Goal: Task Accomplishment & Management: Use online tool/utility

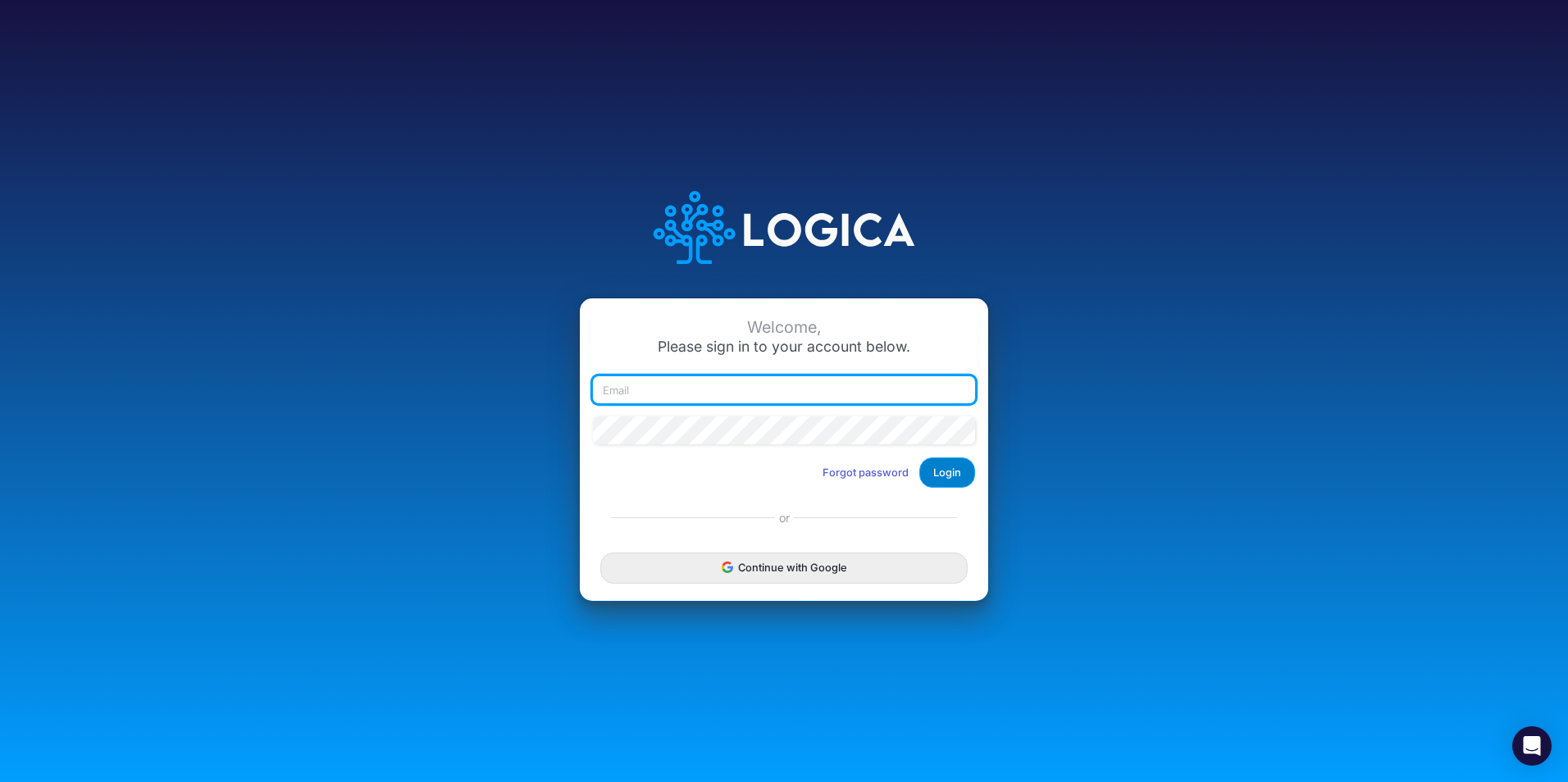
type input "[PERSON_NAME][EMAIL_ADDRESS][PERSON_NAME][DOMAIN_NAME]"
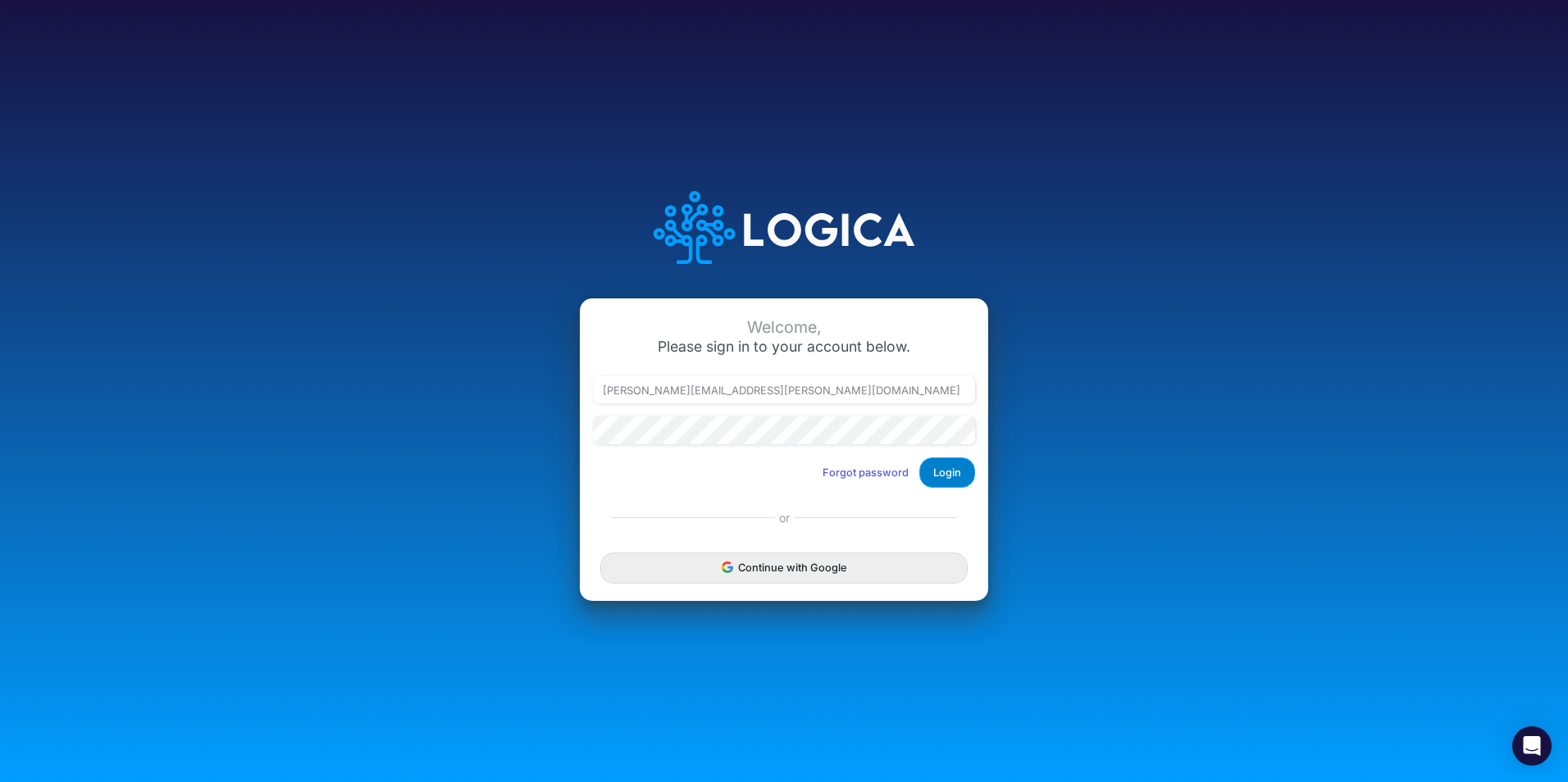
click at [934, 478] on button "Login" at bounding box center [948, 473] width 56 height 30
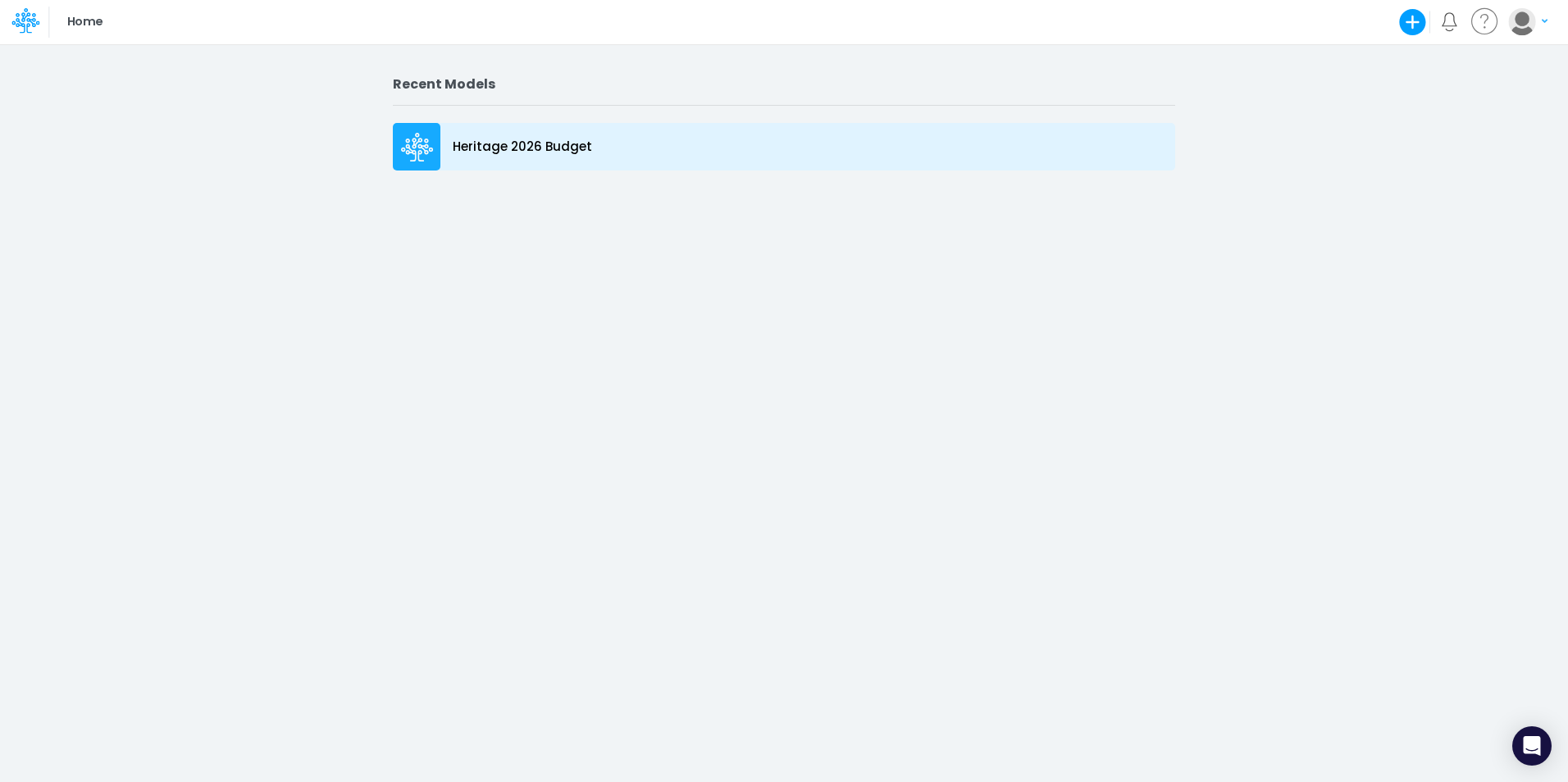
click at [416, 139] on icon at bounding box center [417, 142] width 10 height 10
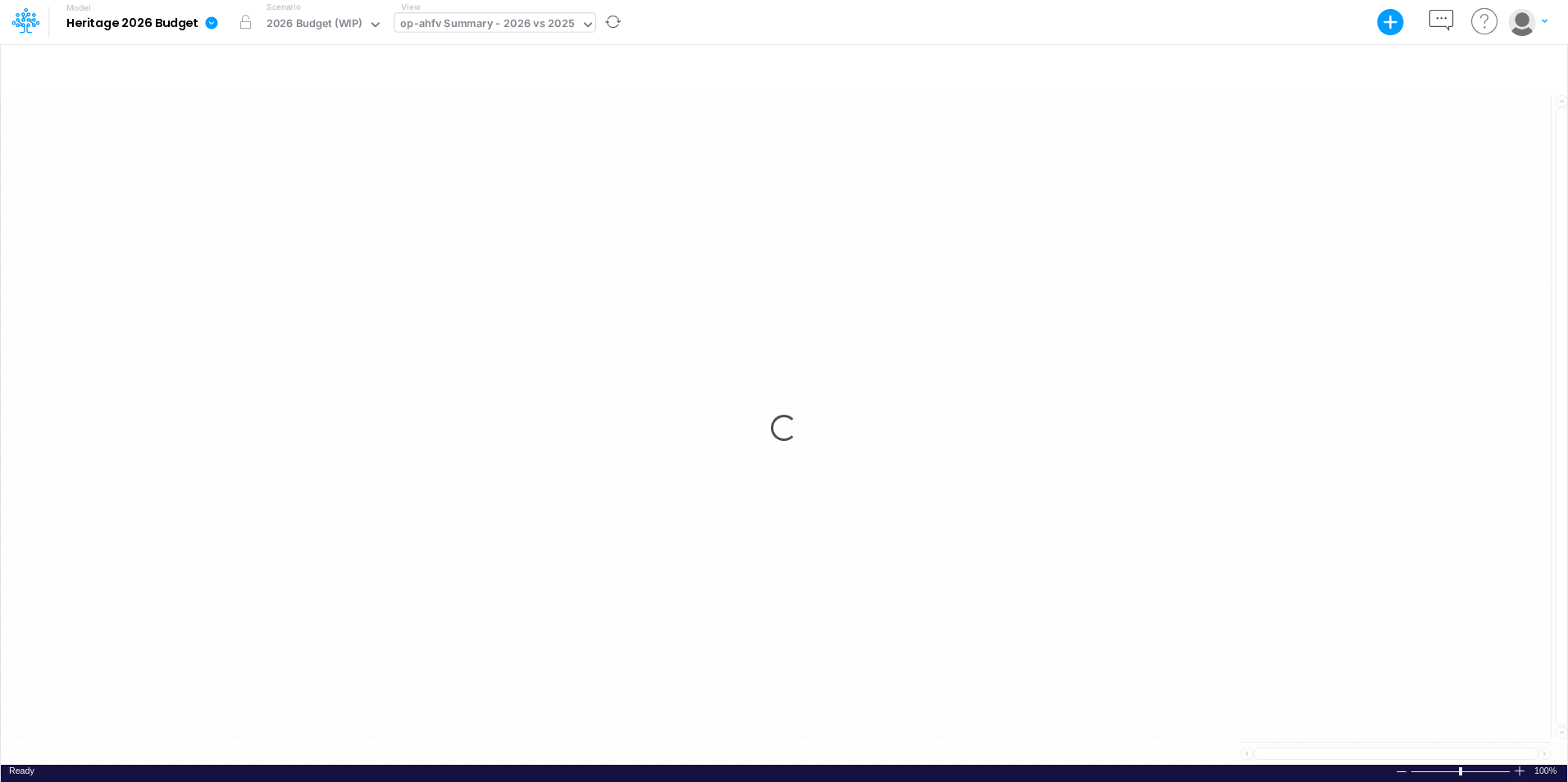
click at [588, 23] on icon at bounding box center [588, 24] width 15 height 15
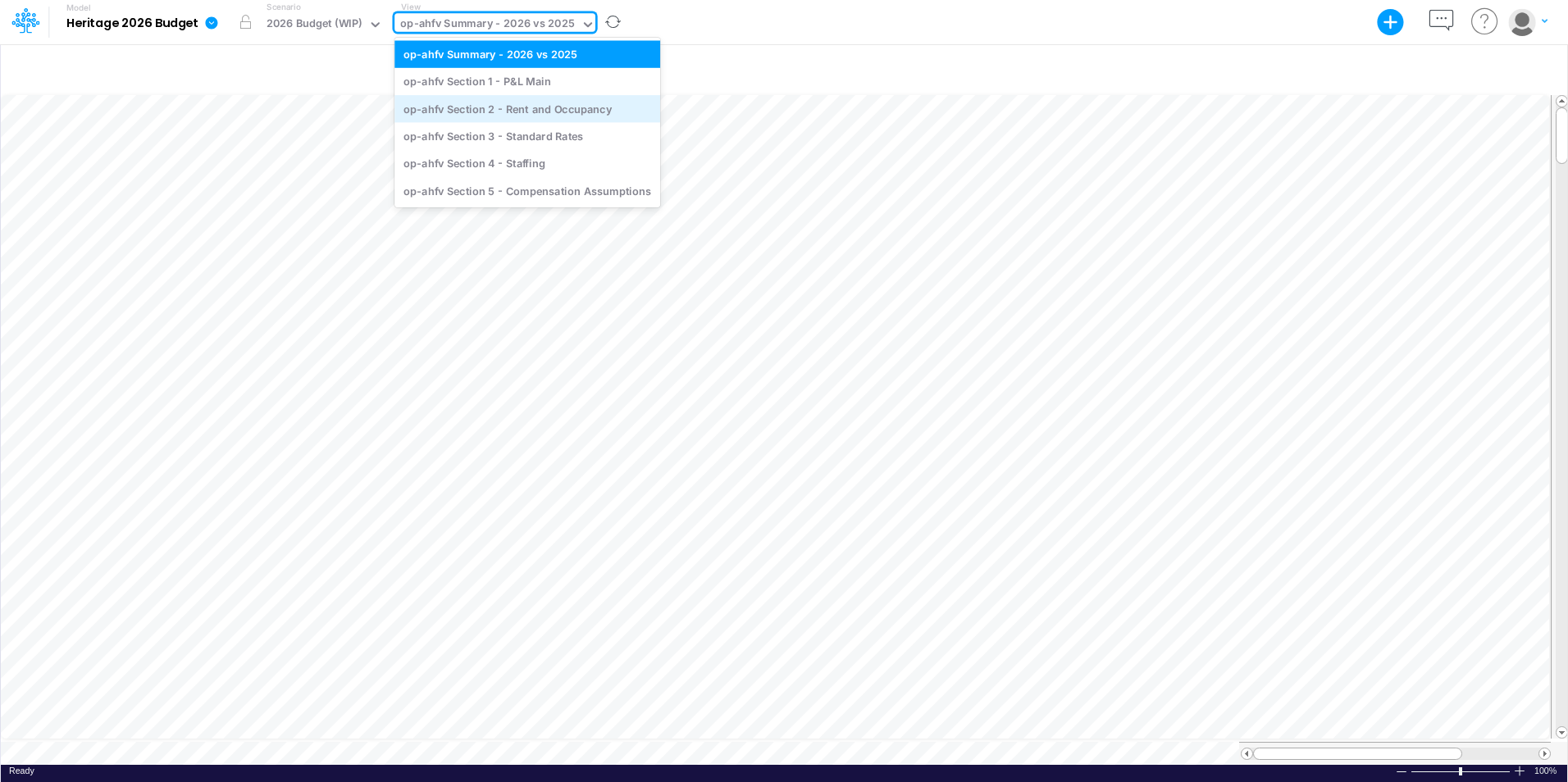
click at [492, 115] on div "op-ahfv Section 2 - Rent and Occupancy" at bounding box center [527, 108] width 265 height 27
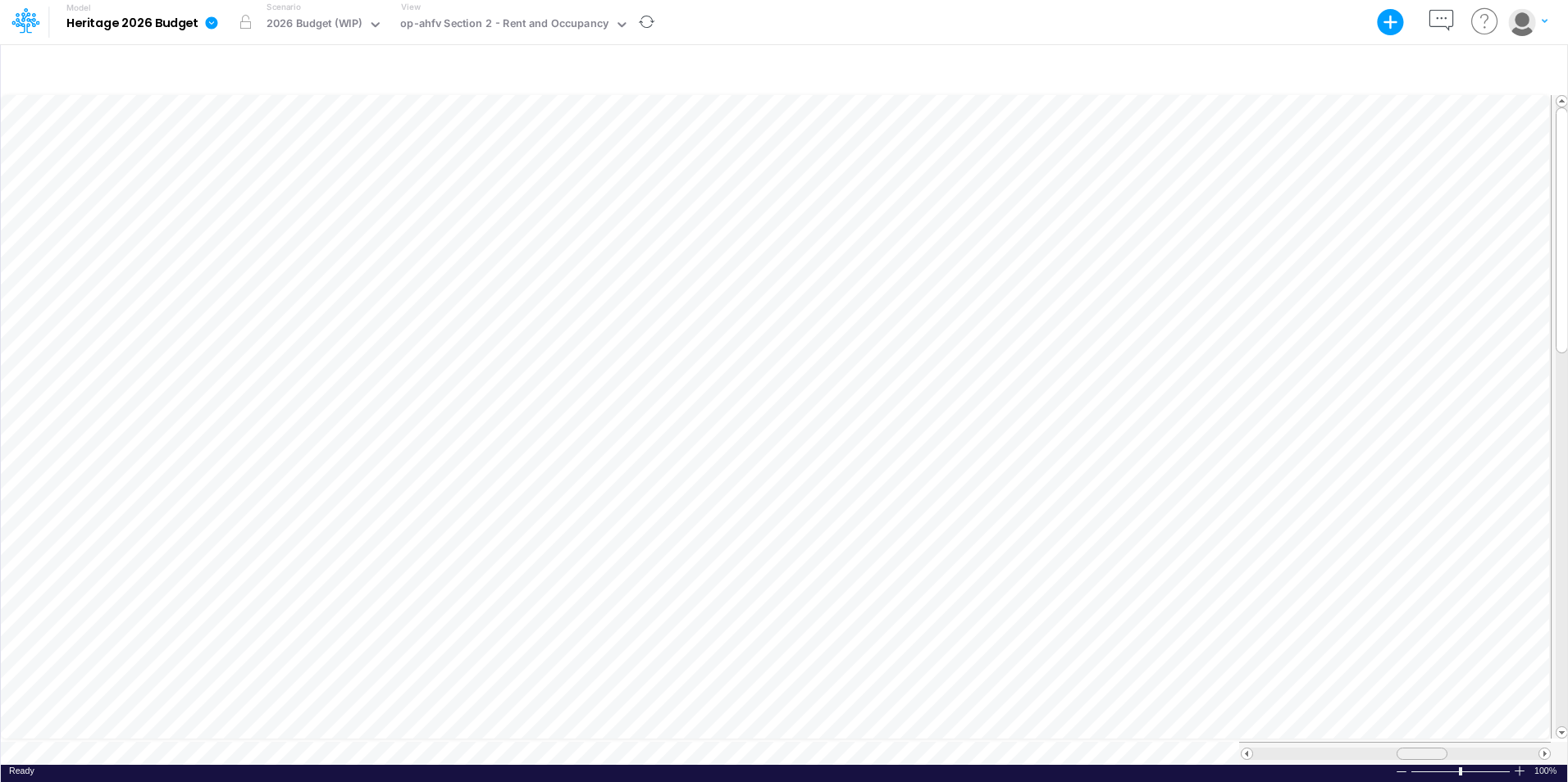
scroll to position [8, 0]
drag, startPoint x: 1410, startPoint y: 743, endPoint x: 1468, endPoint y: 733, distance: 58.9
click at [1468, 733] on table at bounding box center [785, 428] width 1568 height 674
drag, startPoint x: 1458, startPoint y: 744, endPoint x: 1436, endPoint y: 744, distance: 22.0
click at [1436, 747] on div at bounding box center [1452, 753] width 50 height 12
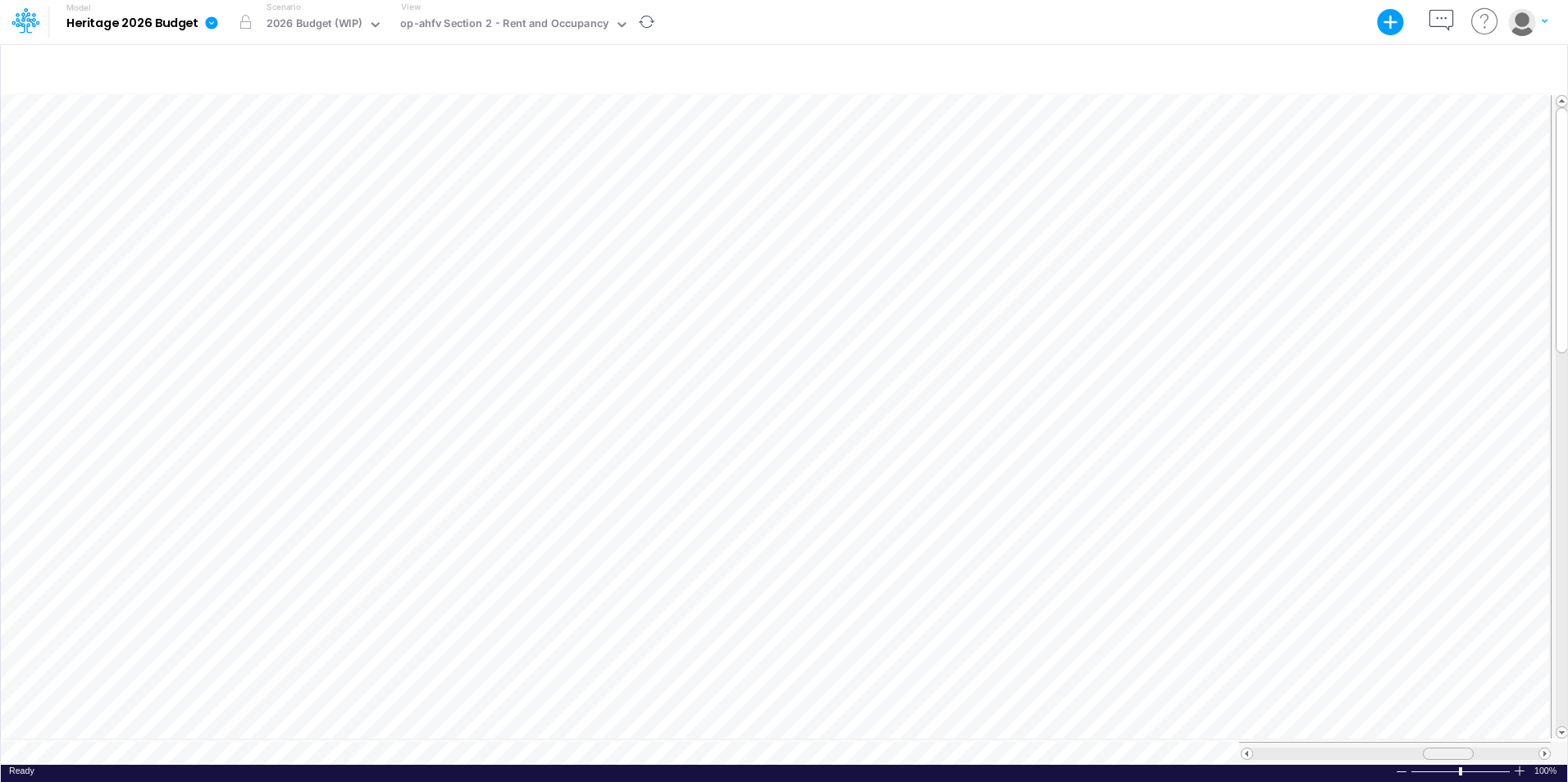
click at [1444, 748] on span at bounding box center [1447, 753] width 10 height 10
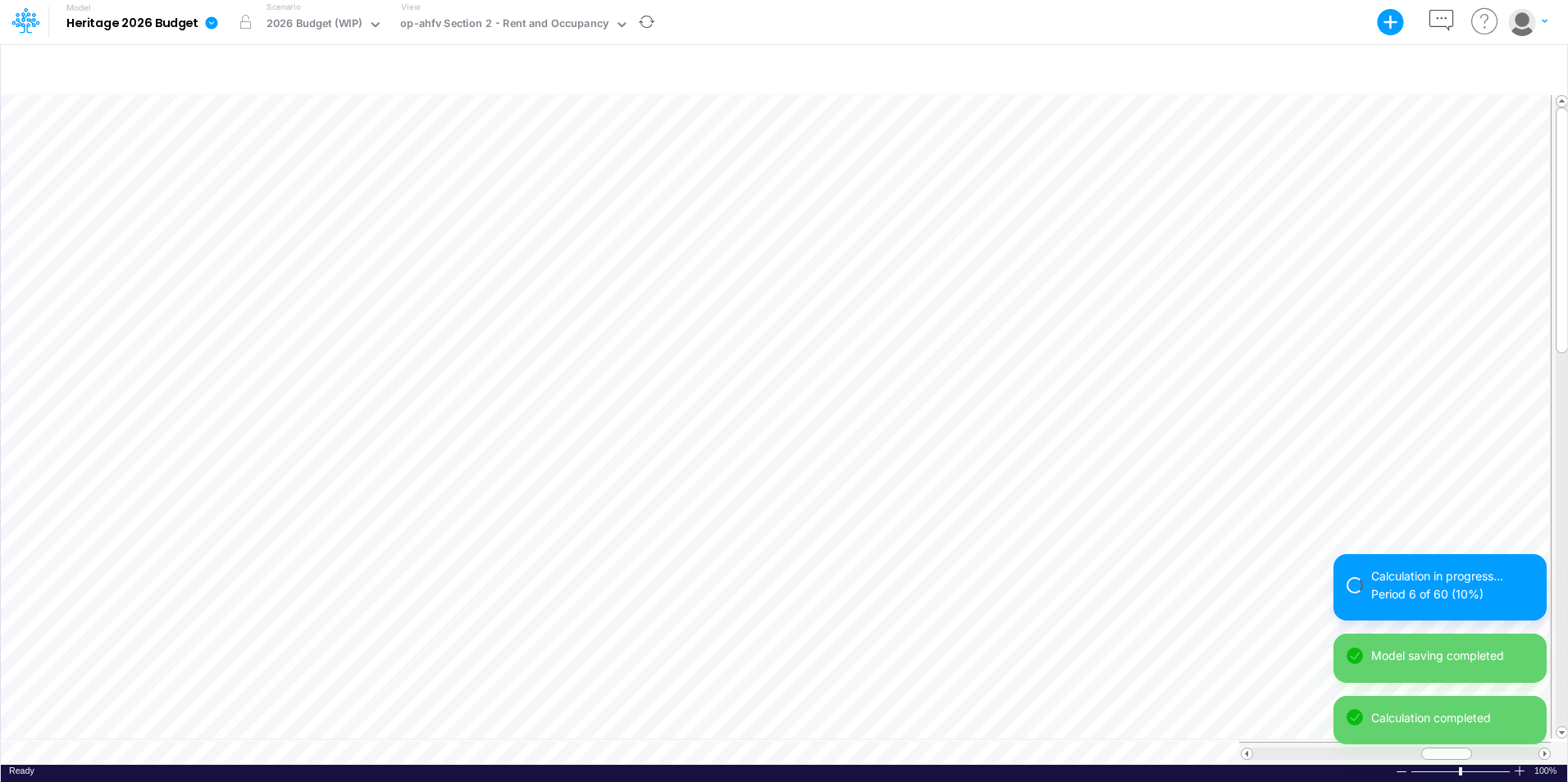
scroll to position [8, 1]
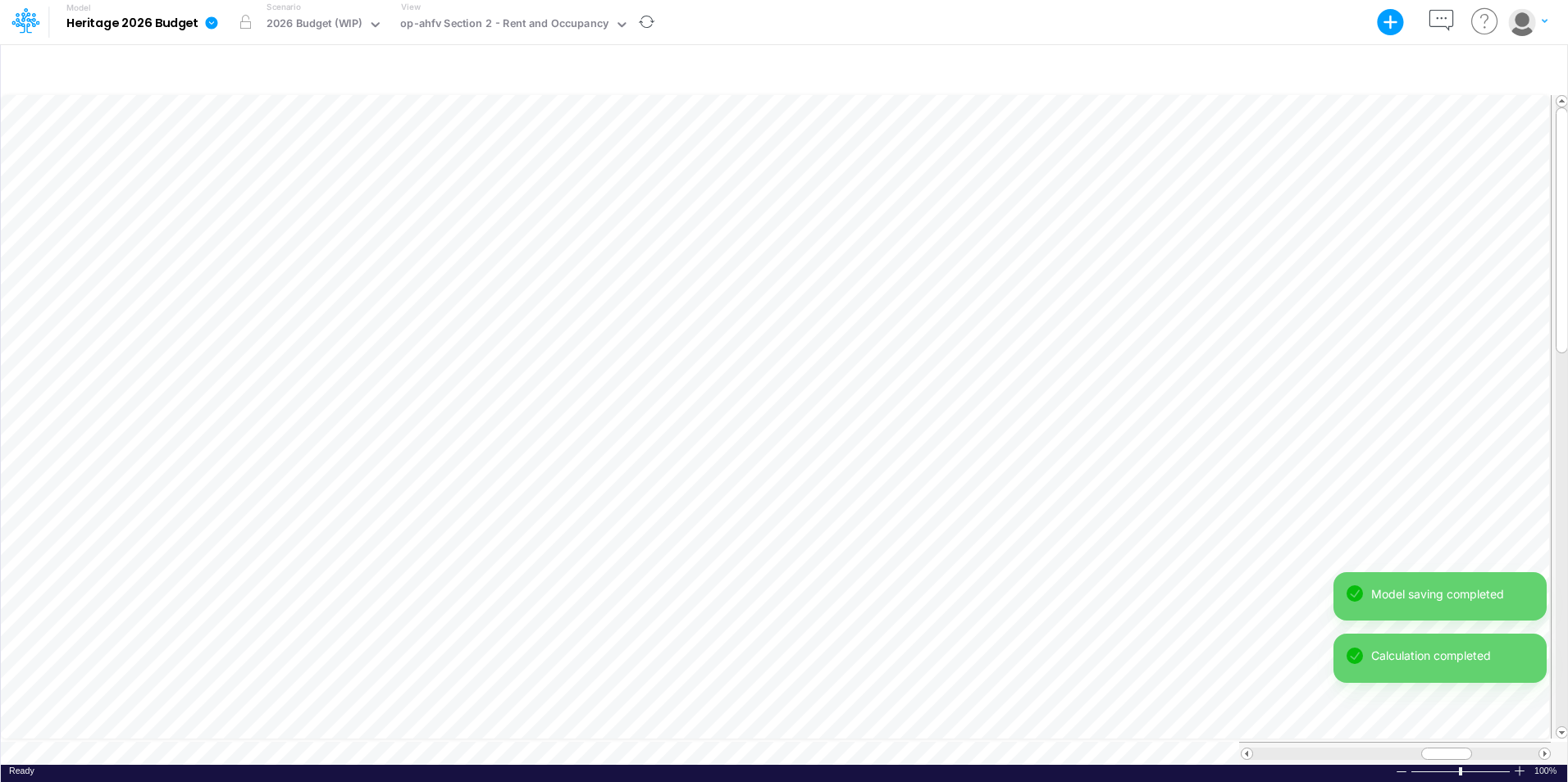
drag, startPoint x: 1443, startPoint y: 747, endPoint x: 1478, endPoint y: 747, distance: 35.0
click at [1478, 747] on div "Model saving completed Calculation completed Model saving completed" at bounding box center [1440, 665] width 213 height 186
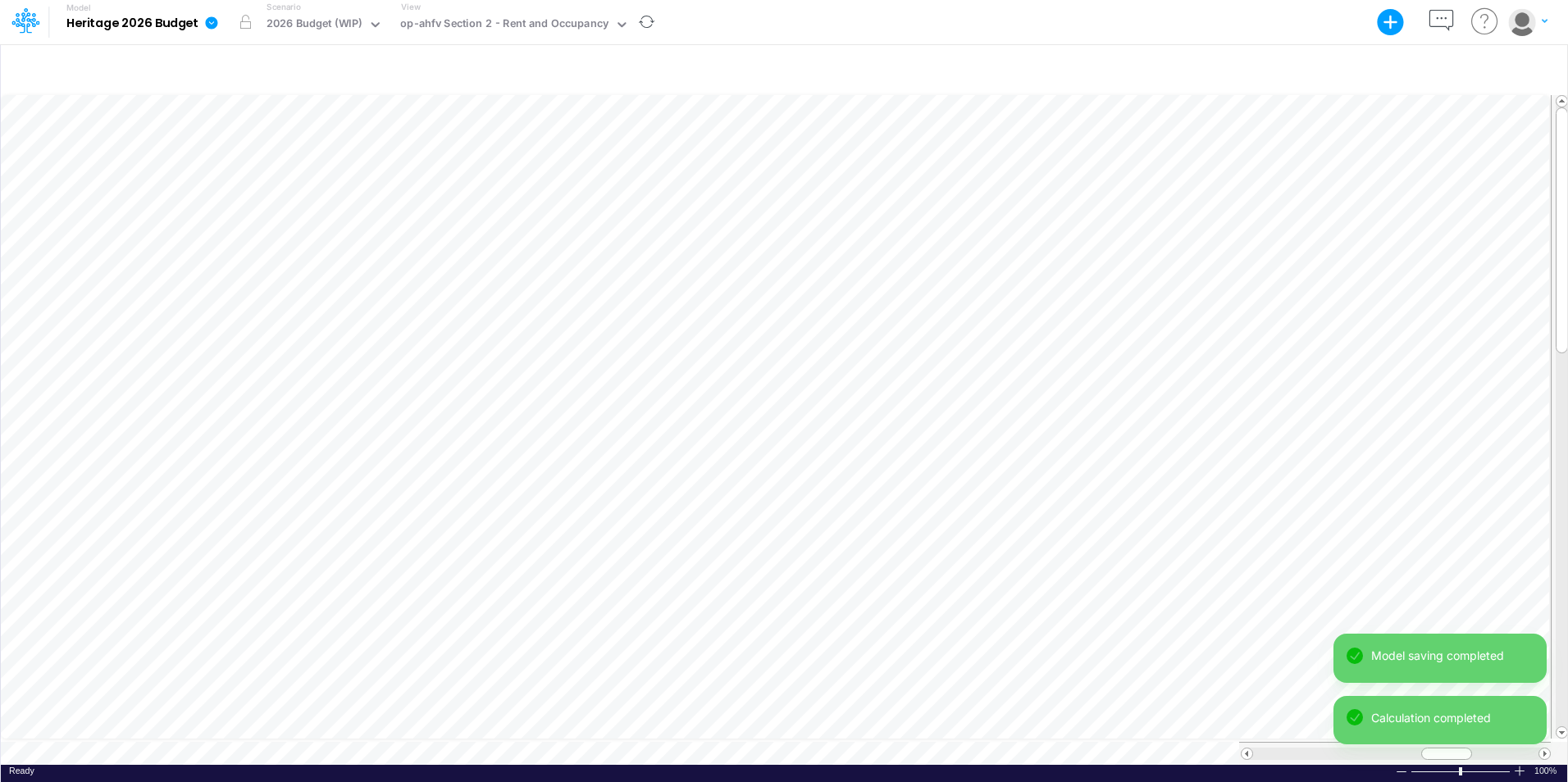
drag, startPoint x: 1478, startPoint y: 747, endPoint x: 1543, endPoint y: 748, distance: 65.0
click at [1543, 748] on div "Model saving completed Calculation completed" at bounding box center [1440, 695] width 213 height 124
click at [1543, 748] on div "Model saving completed" at bounding box center [1440, 727] width 213 height 63
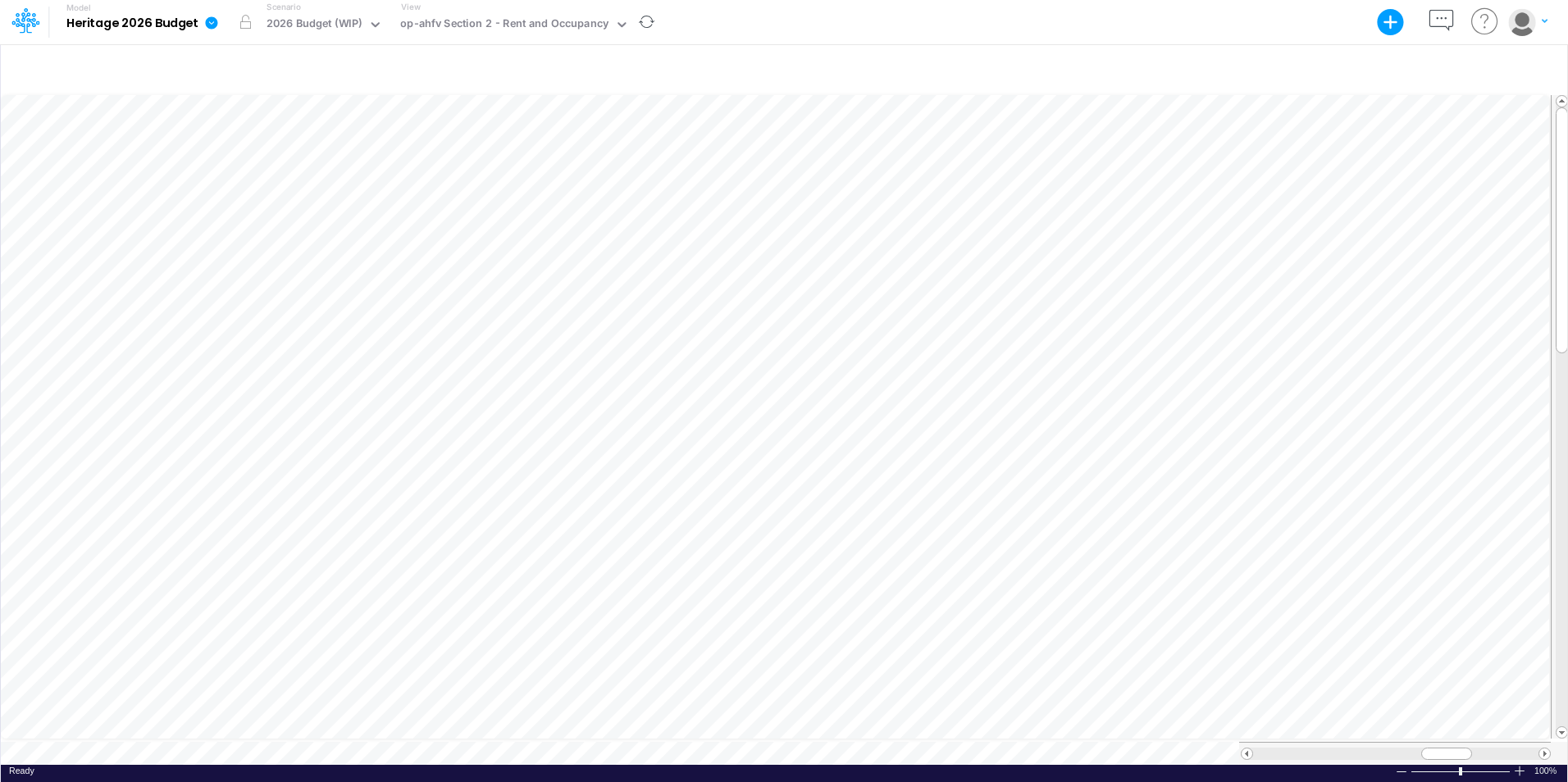
click at [1543, 748] on div "Model saving completed" at bounding box center [1440, 727] width 213 height 63
click at [1545, 748] on span at bounding box center [1544, 753] width 10 height 10
click at [1245, 748] on span at bounding box center [1247, 753] width 10 height 10
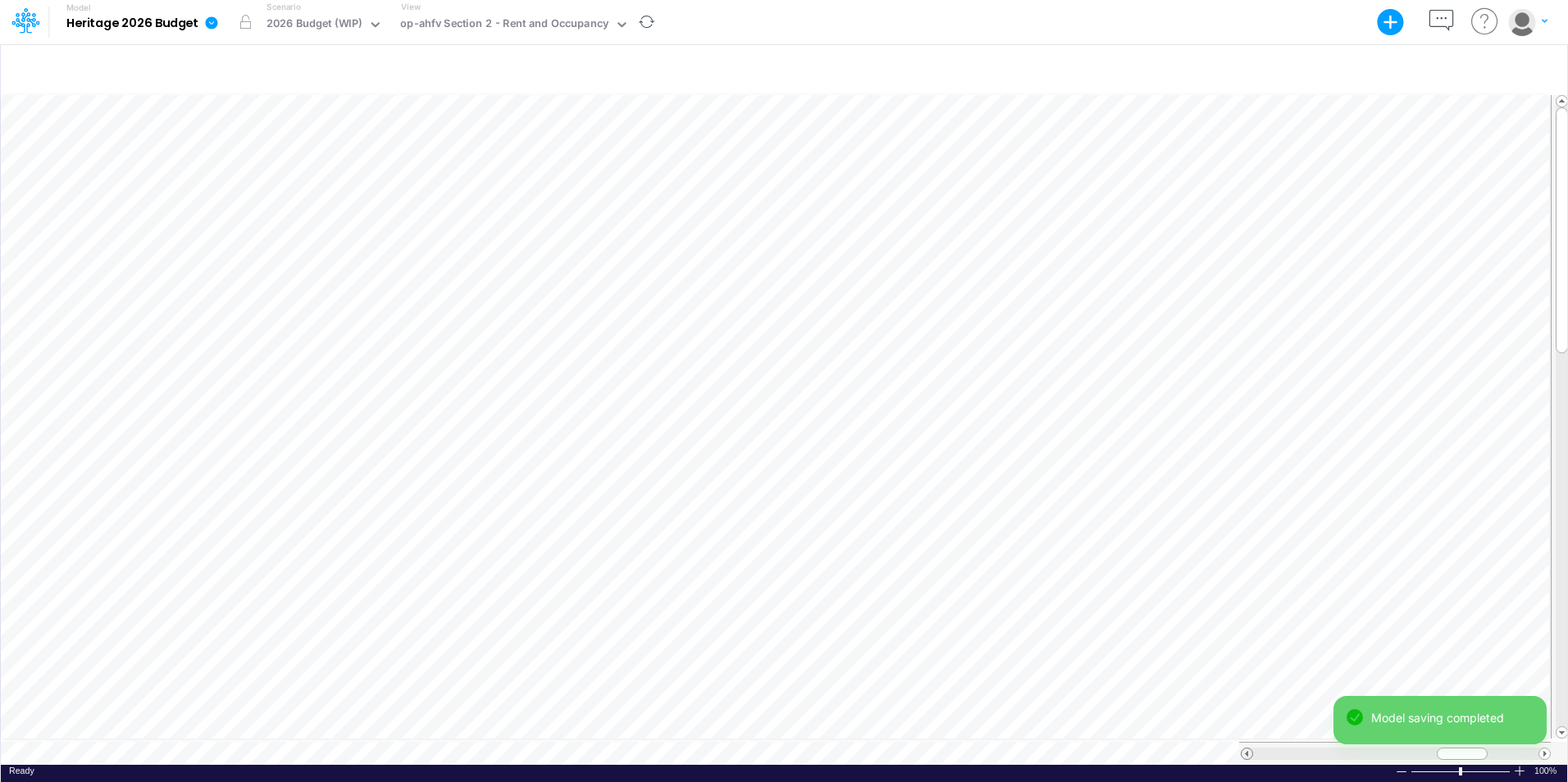
click at [1245, 748] on span at bounding box center [1247, 753] width 10 height 10
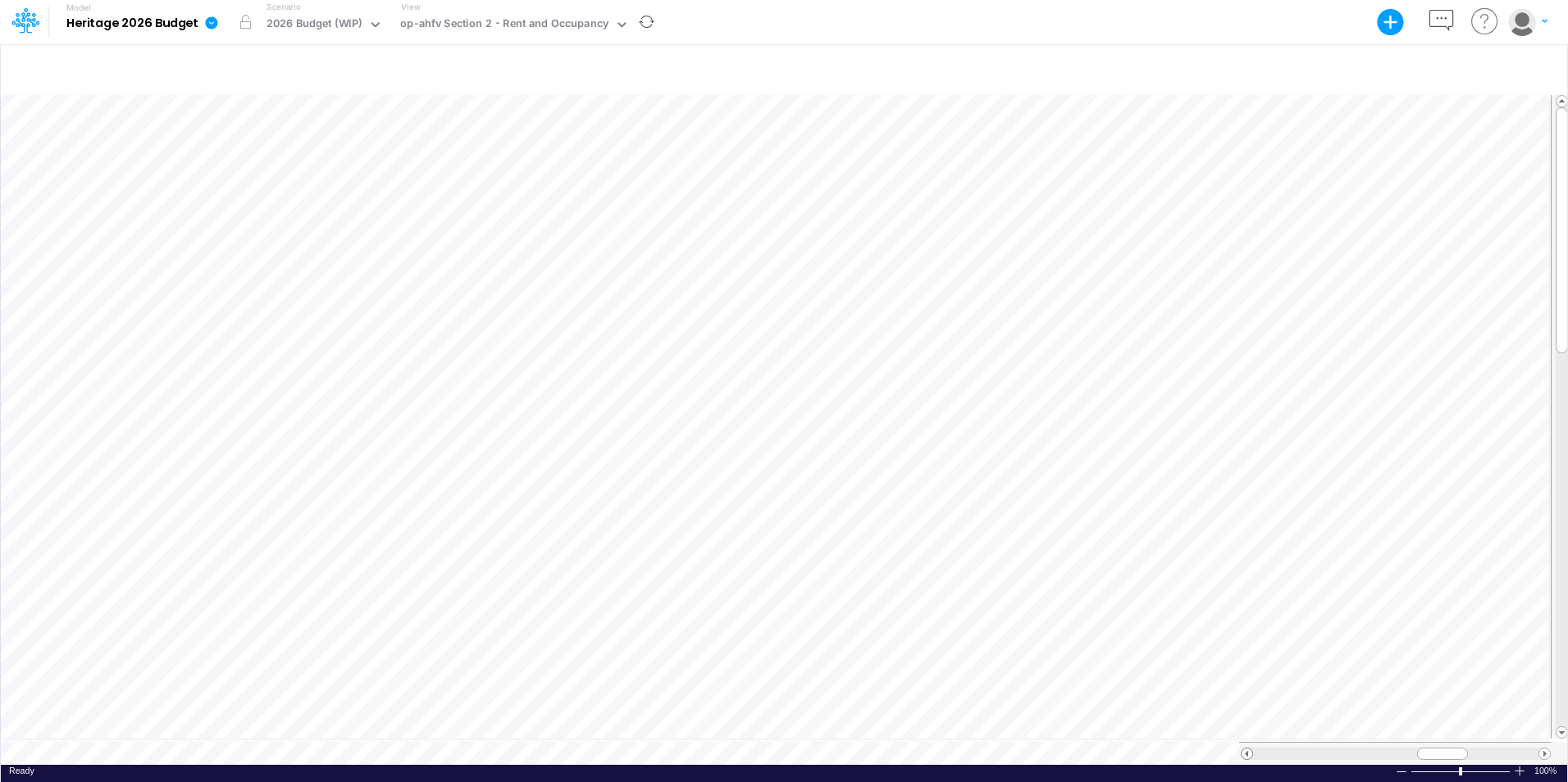
click at [1245, 748] on span at bounding box center [1247, 753] width 10 height 10
drag, startPoint x: 1441, startPoint y: 742, endPoint x: 1464, endPoint y: 743, distance: 23.0
click at [1464, 748] on span at bounding box center [1461, 753] width 10 height 10
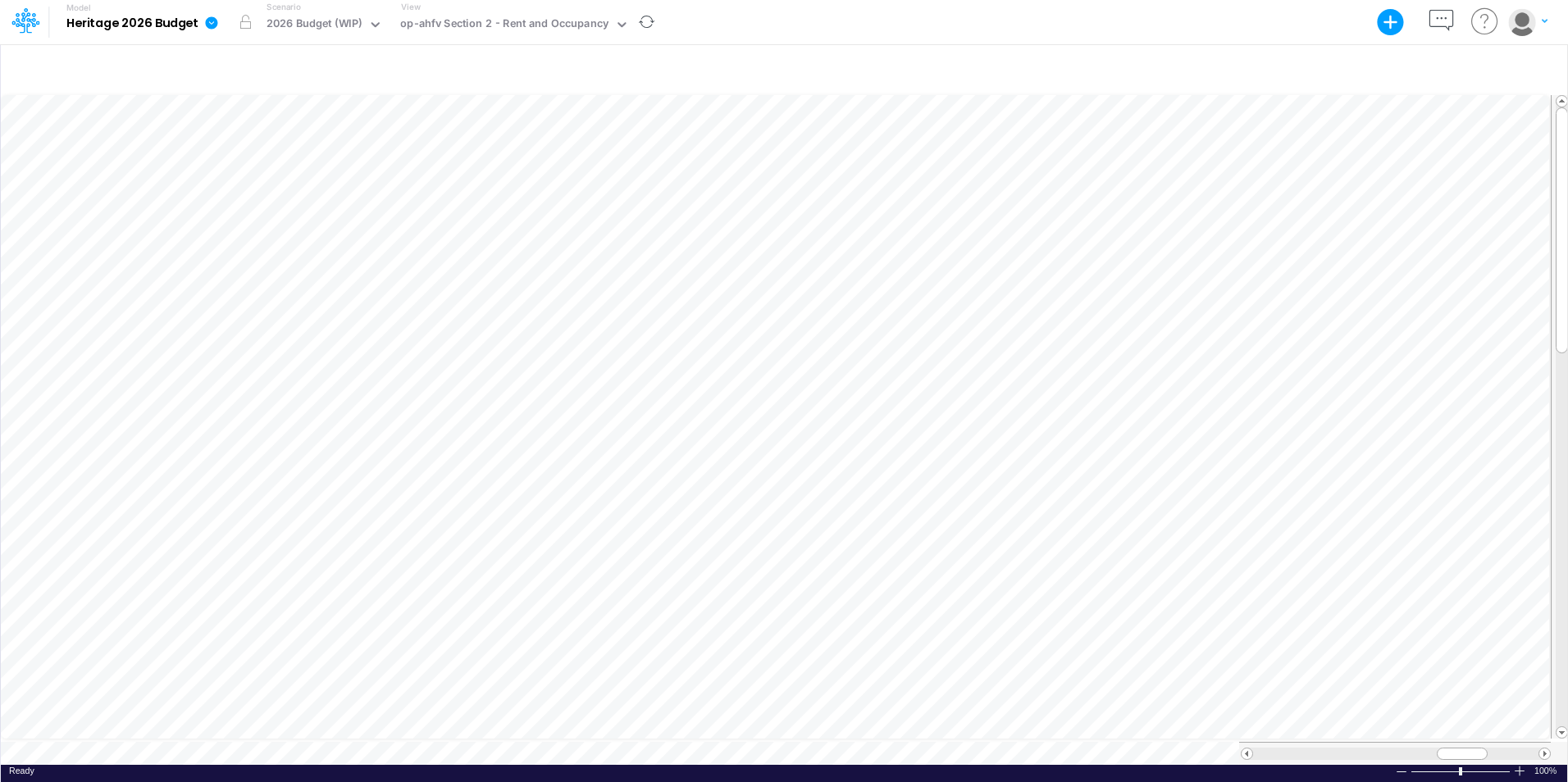
scroll to position [8, 1]
click at [1245, 748] on span at bounding box center [1247, 753] width 10 height 10
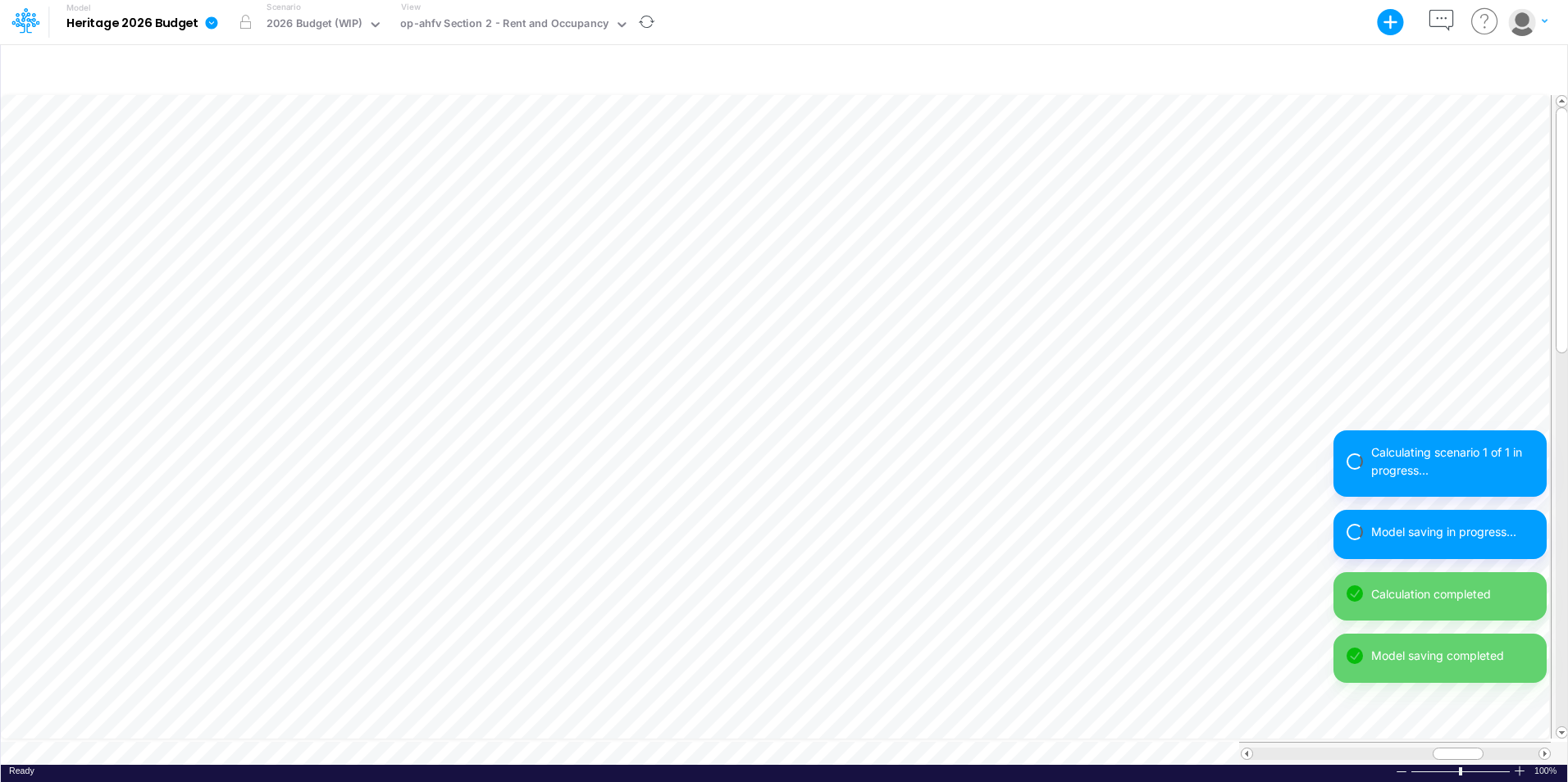
scroll to position [8, 1]
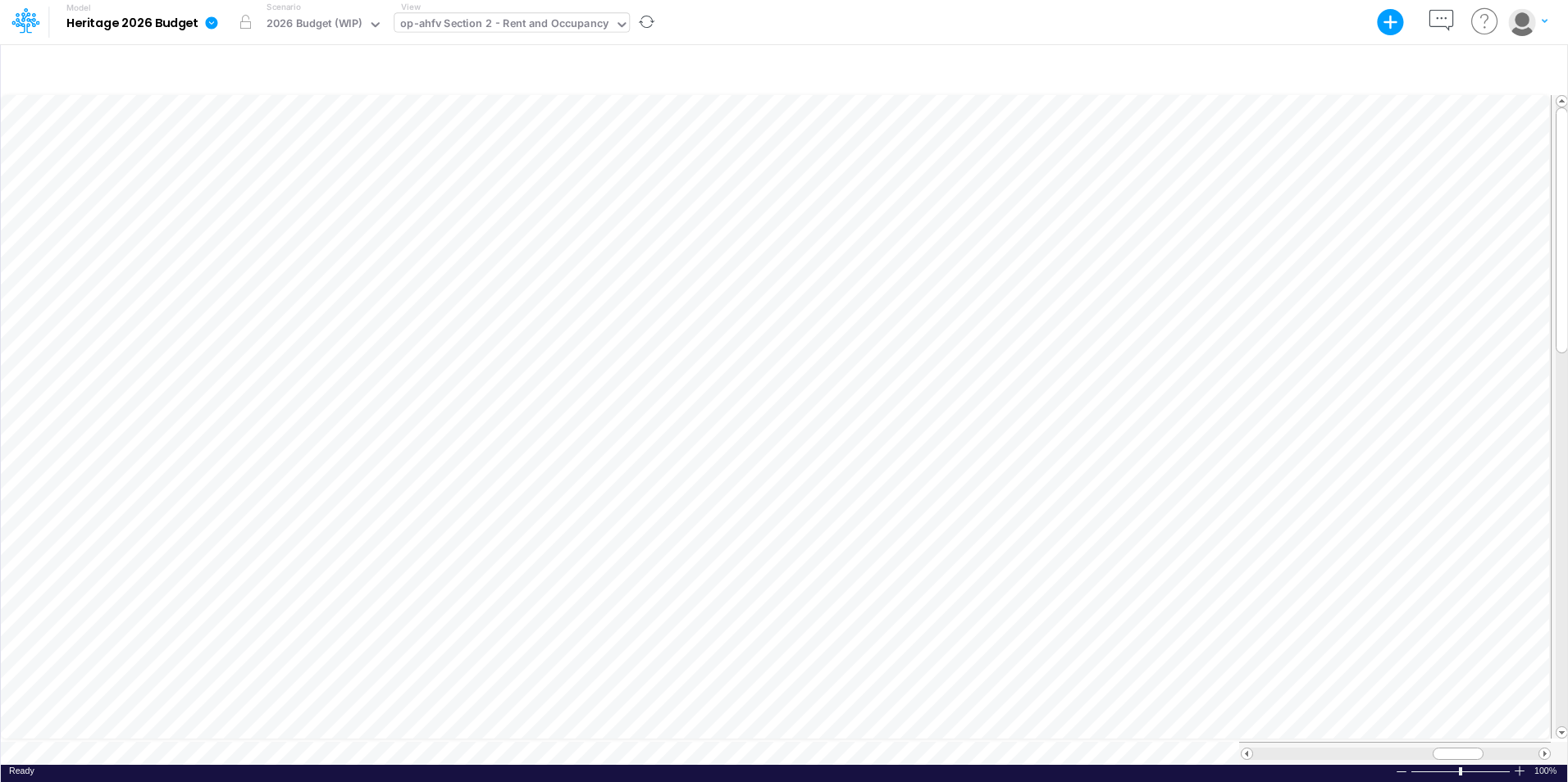
click at [617, 23] on icon at bounding box center [621, 24] width 15 height 15
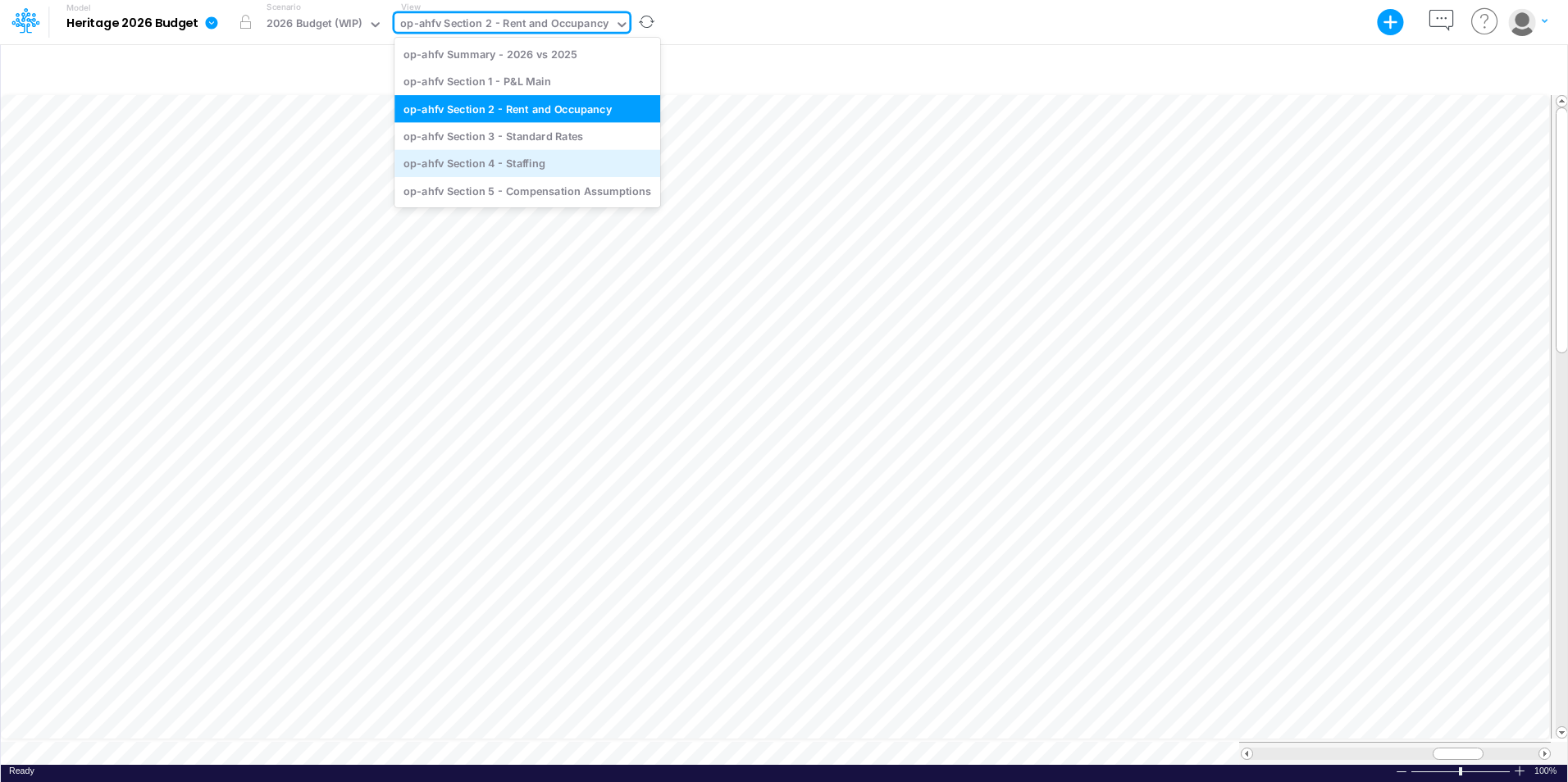
click at [499, 164] on div "op-ahfv Section 4 - Staffing" at bounding box center [527, 164] width 265 height 27
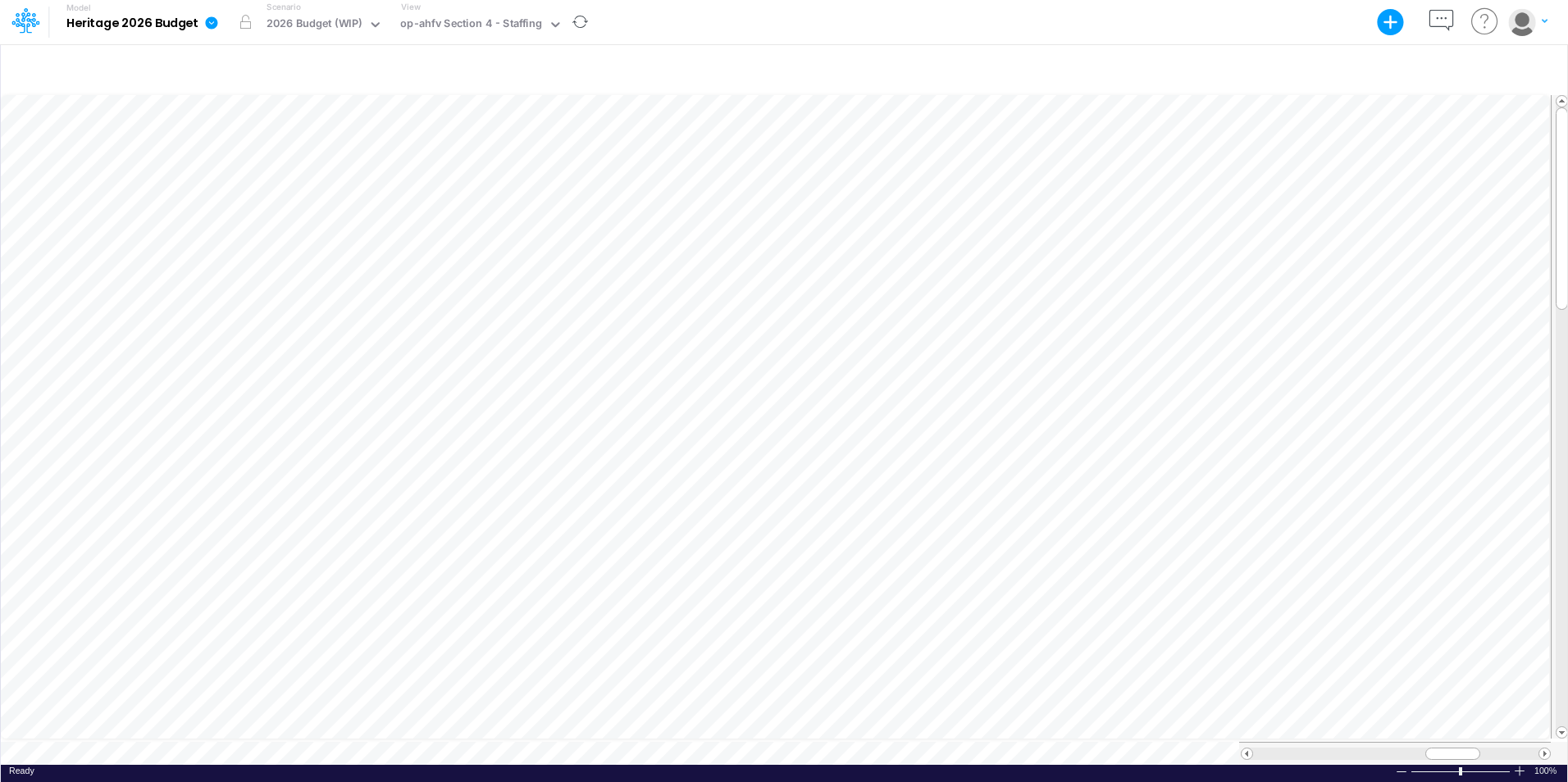
scroll to position [8, 1]
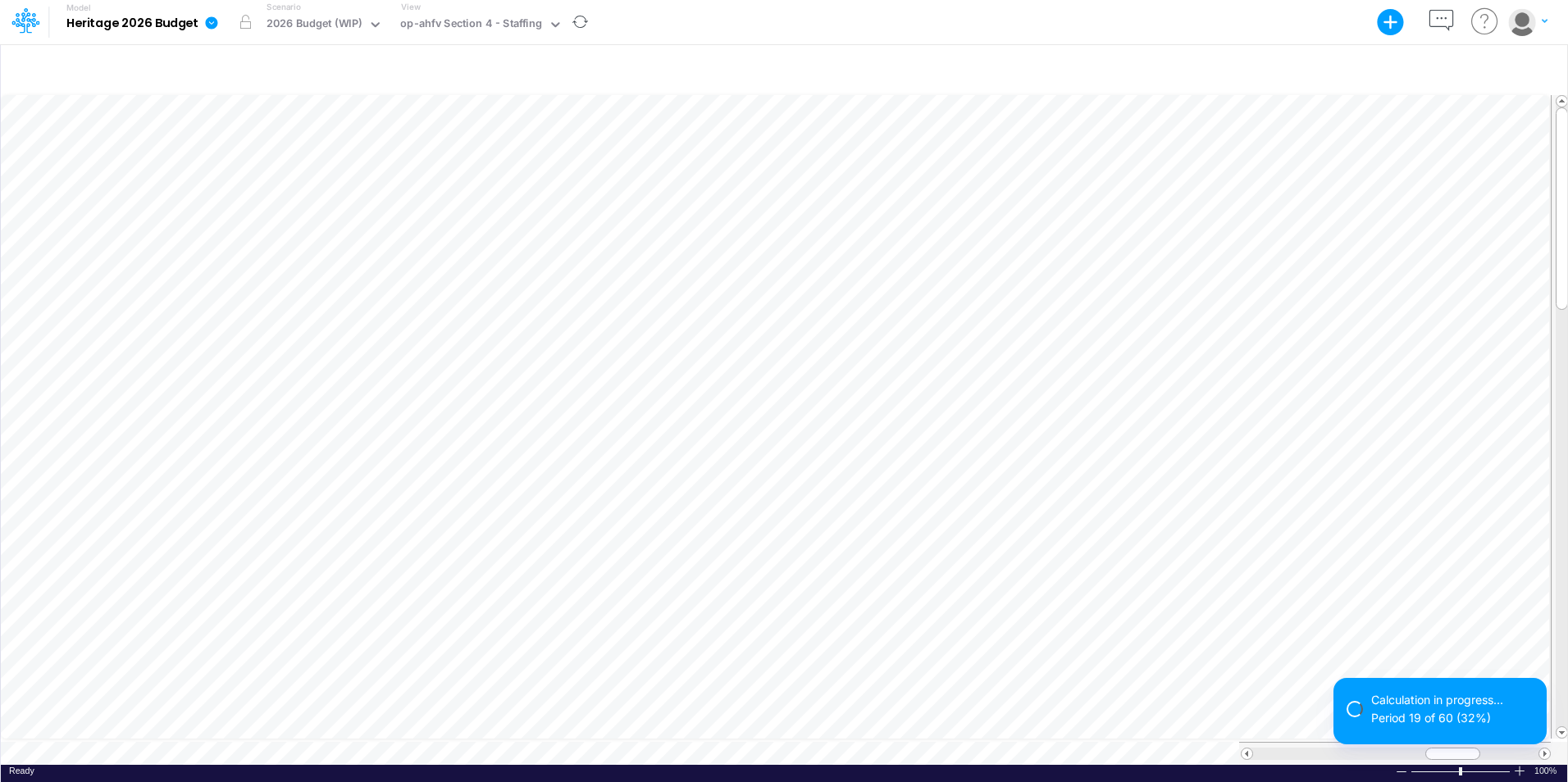
scroll to position [8, 1]
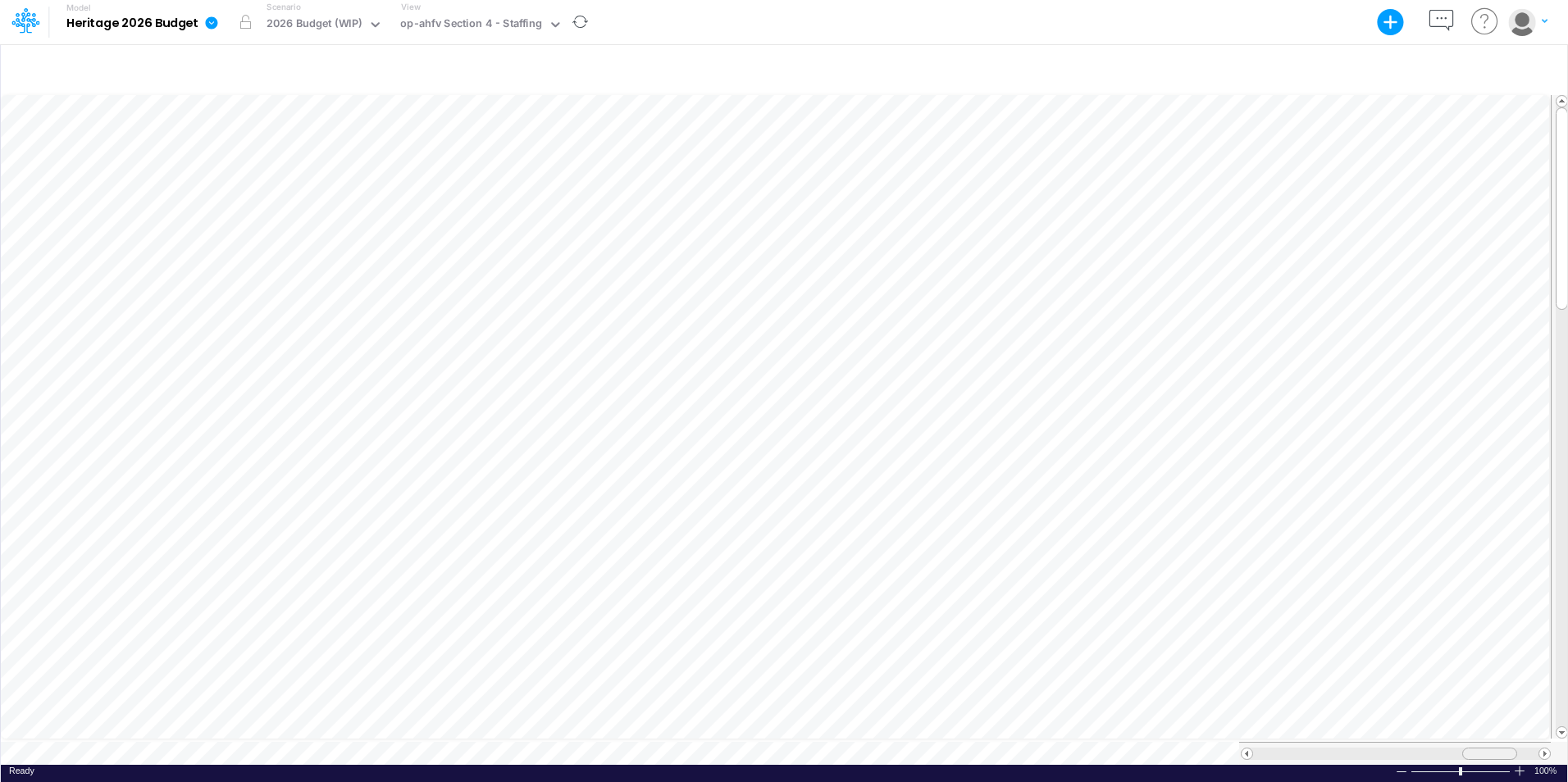
drag, startPoint x: 1446, startPoint y: 750, endPoint x: 1483, endPoint y: 748, distance: 37.1
click at [1483, 748] on div at bounding box center [1490, 753] width 55 height 12
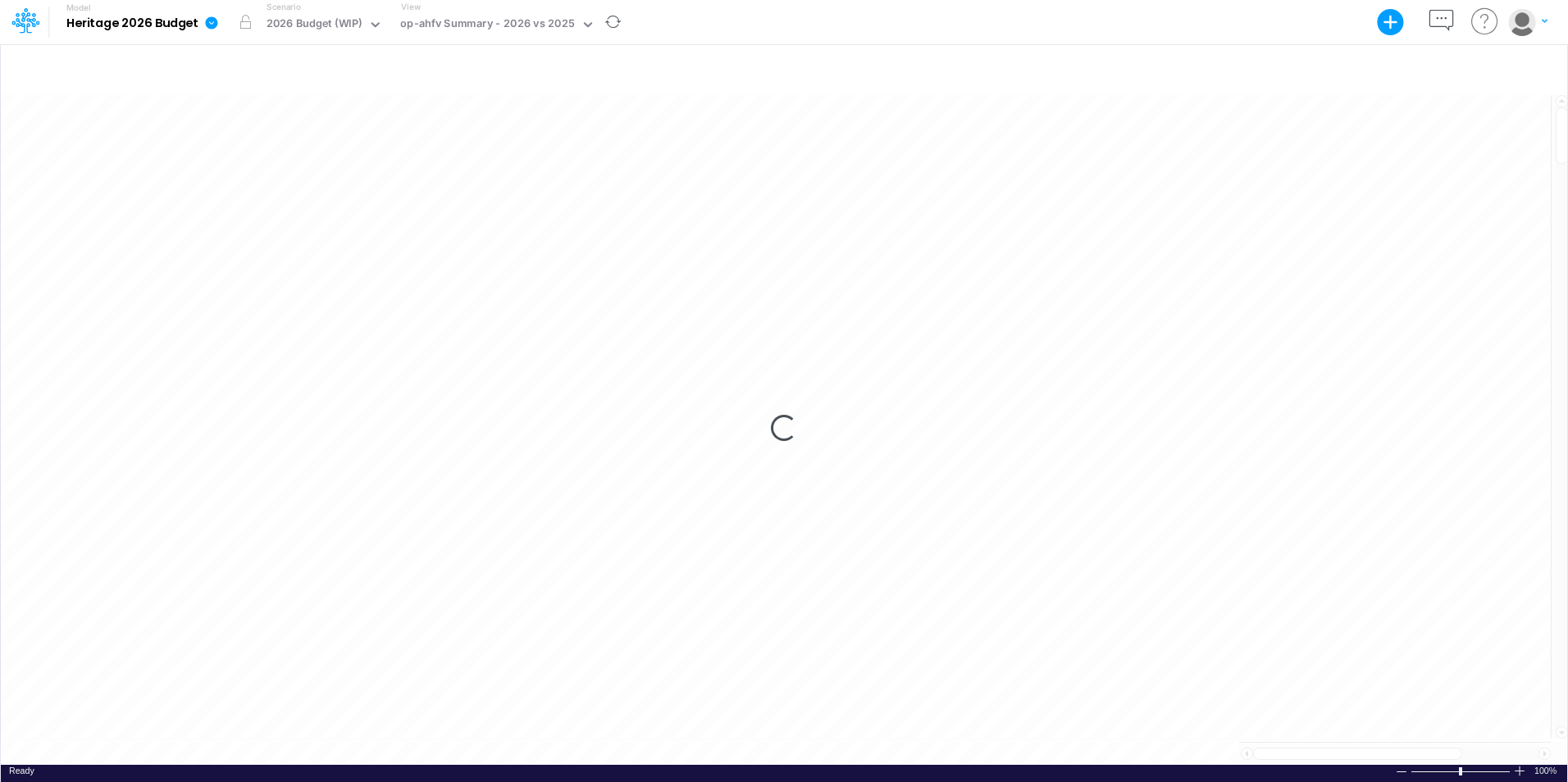
scroll to position [8, 0]
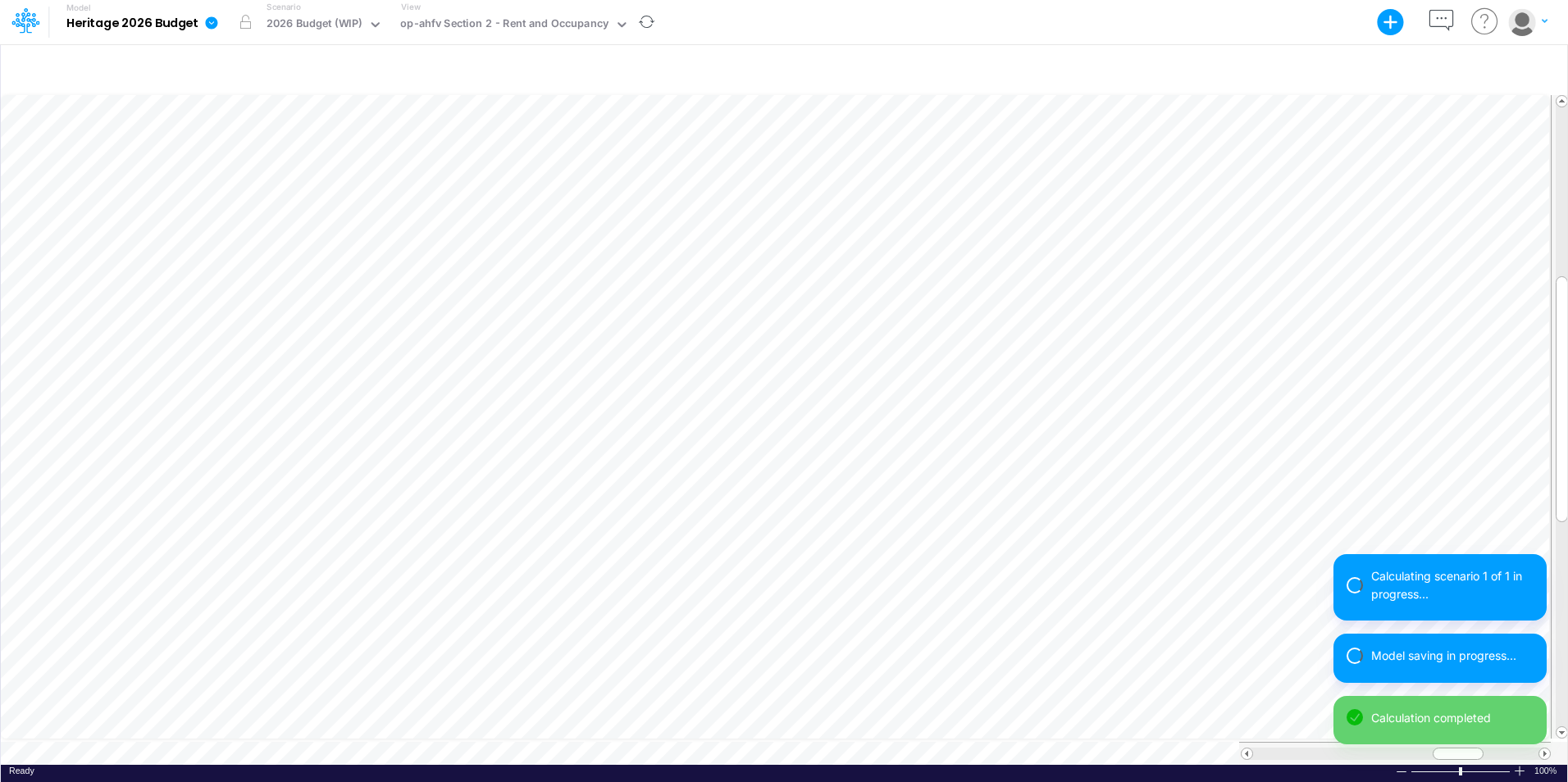
scroll to position [8, 1]
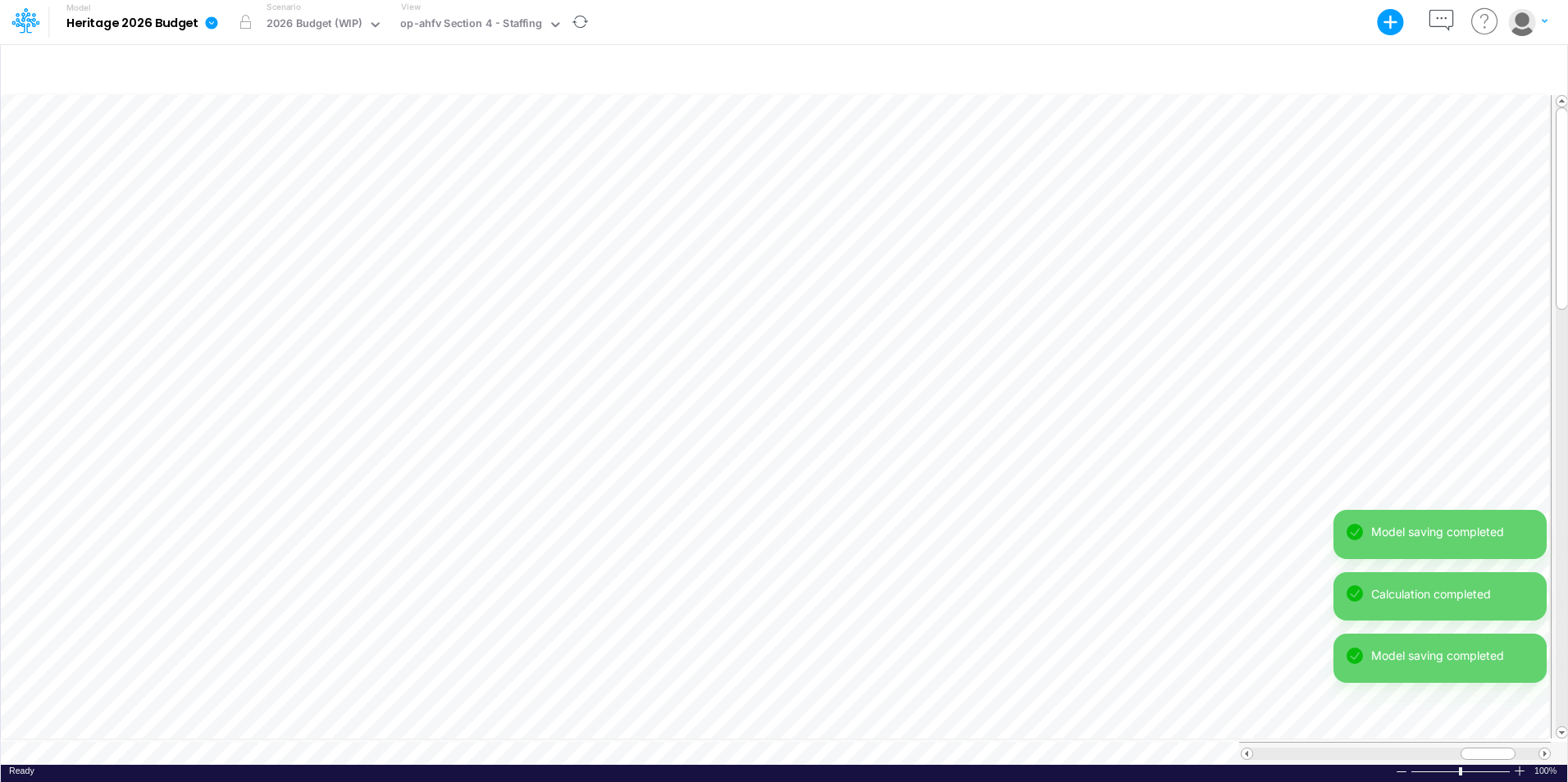
scroll to position [8, 1]
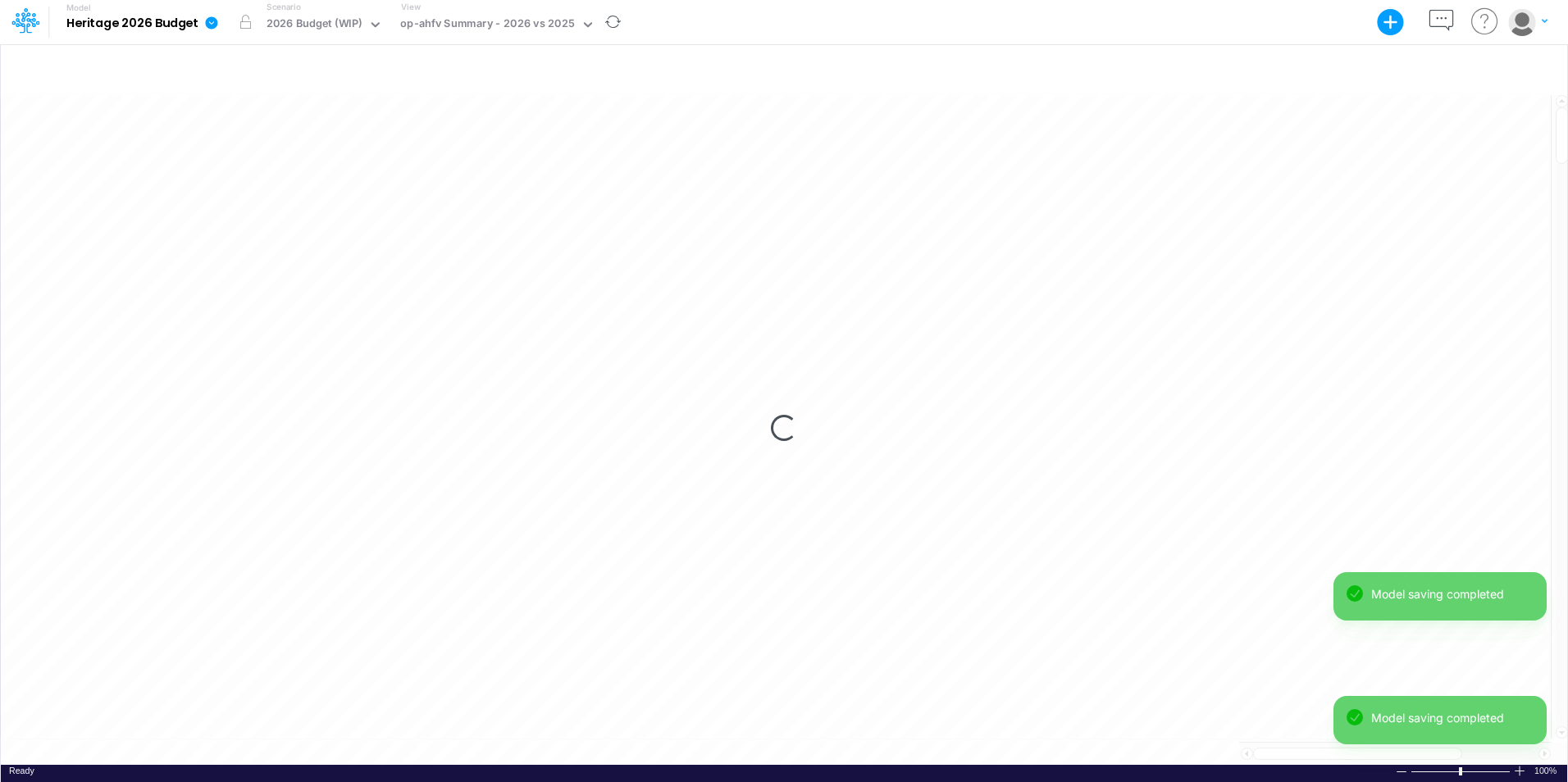
scroll to position [8, 0]
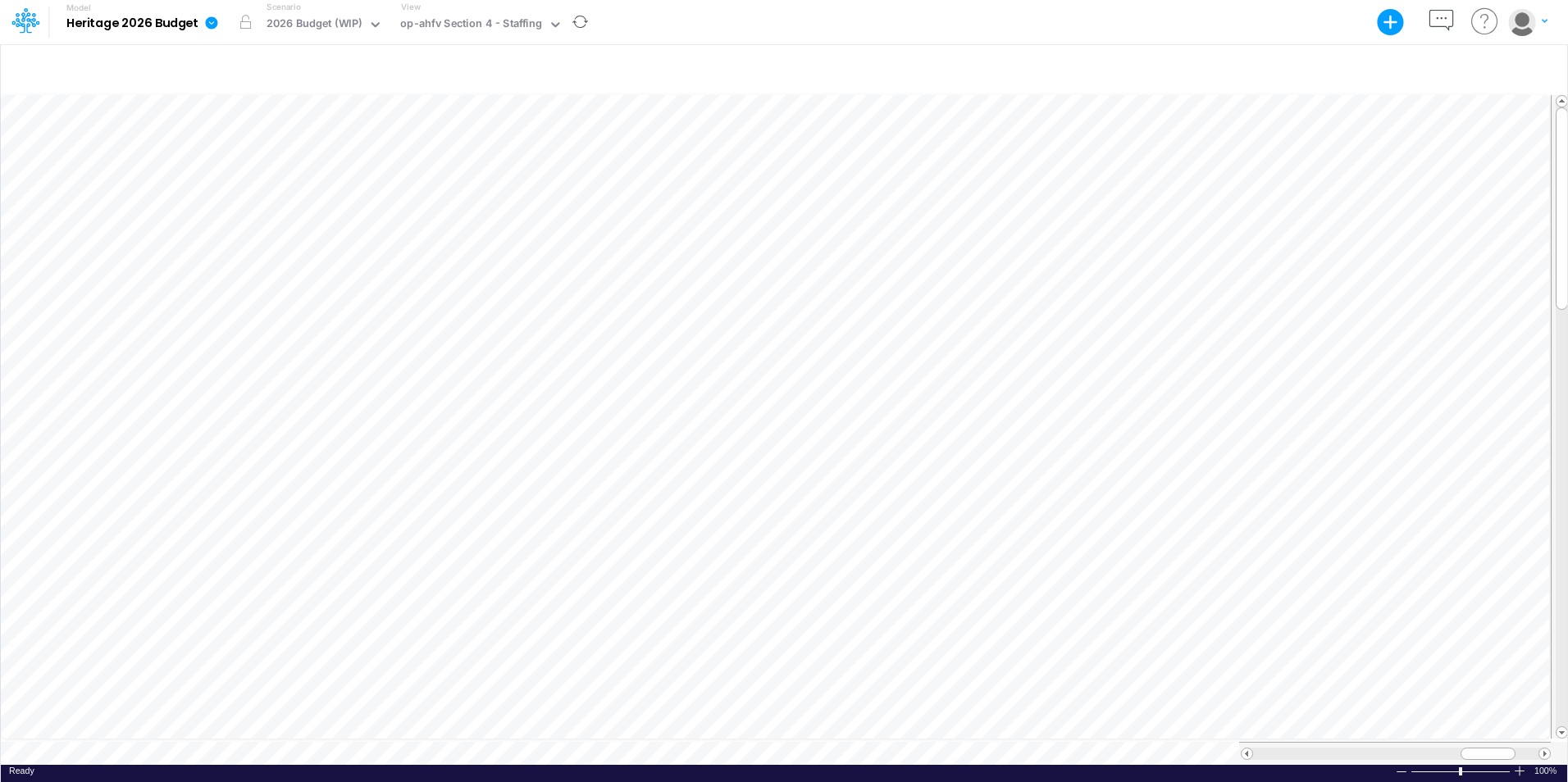
scroll to position [8, 1]
drag, startPoint x: 1495, startPoint y: 747, endPoint x: 1479, endPoint y: 747, distance: 16.0
click at [1479, 747] on div at bounding box center [1472, 753] width 55 height 12
click at [1247, 748] on span at bounding box center [1247, 753] width 10 height 10
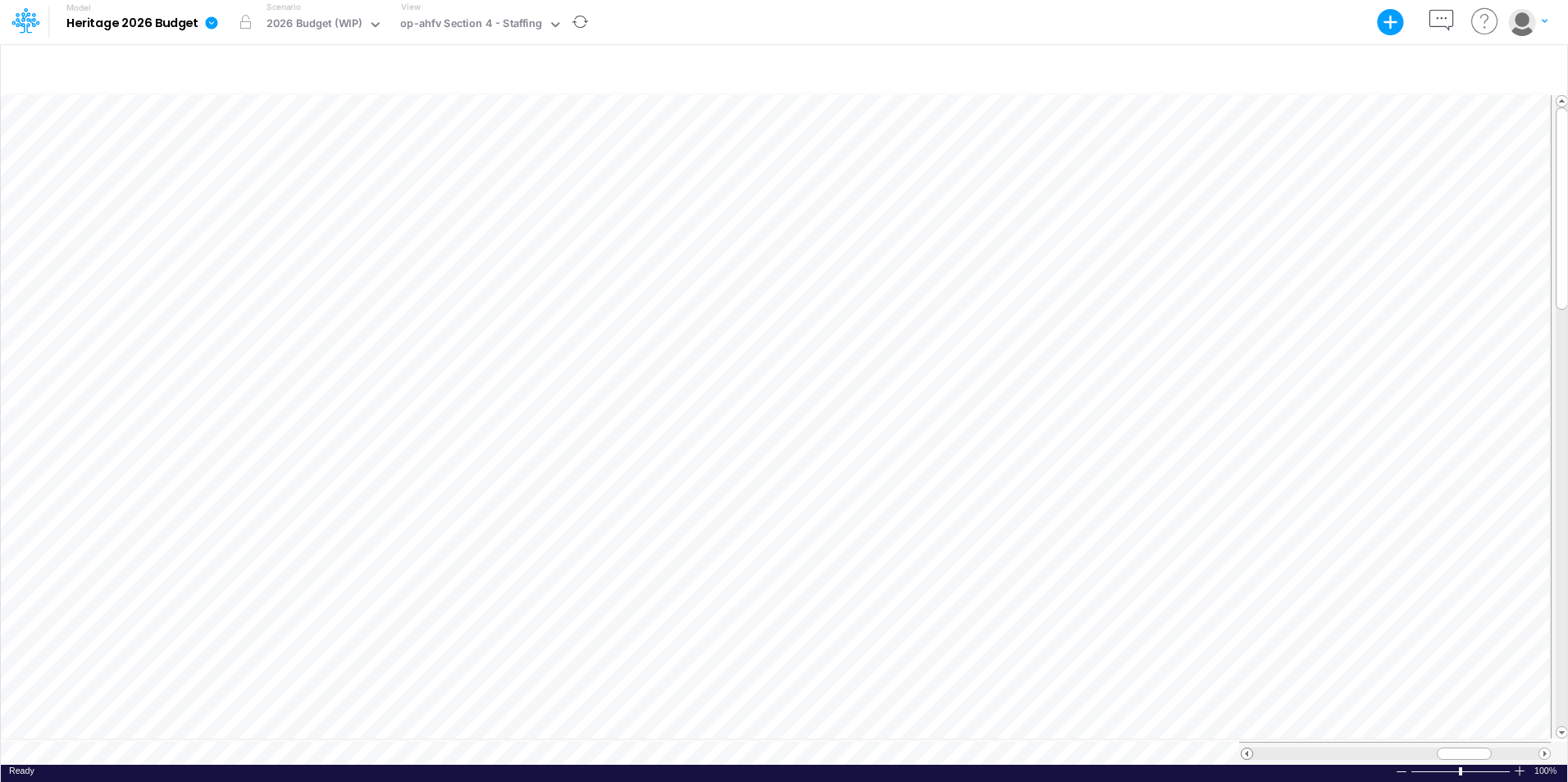
click at [1247, 748] on span at bounding box center [1247, 753] width 10 height 10
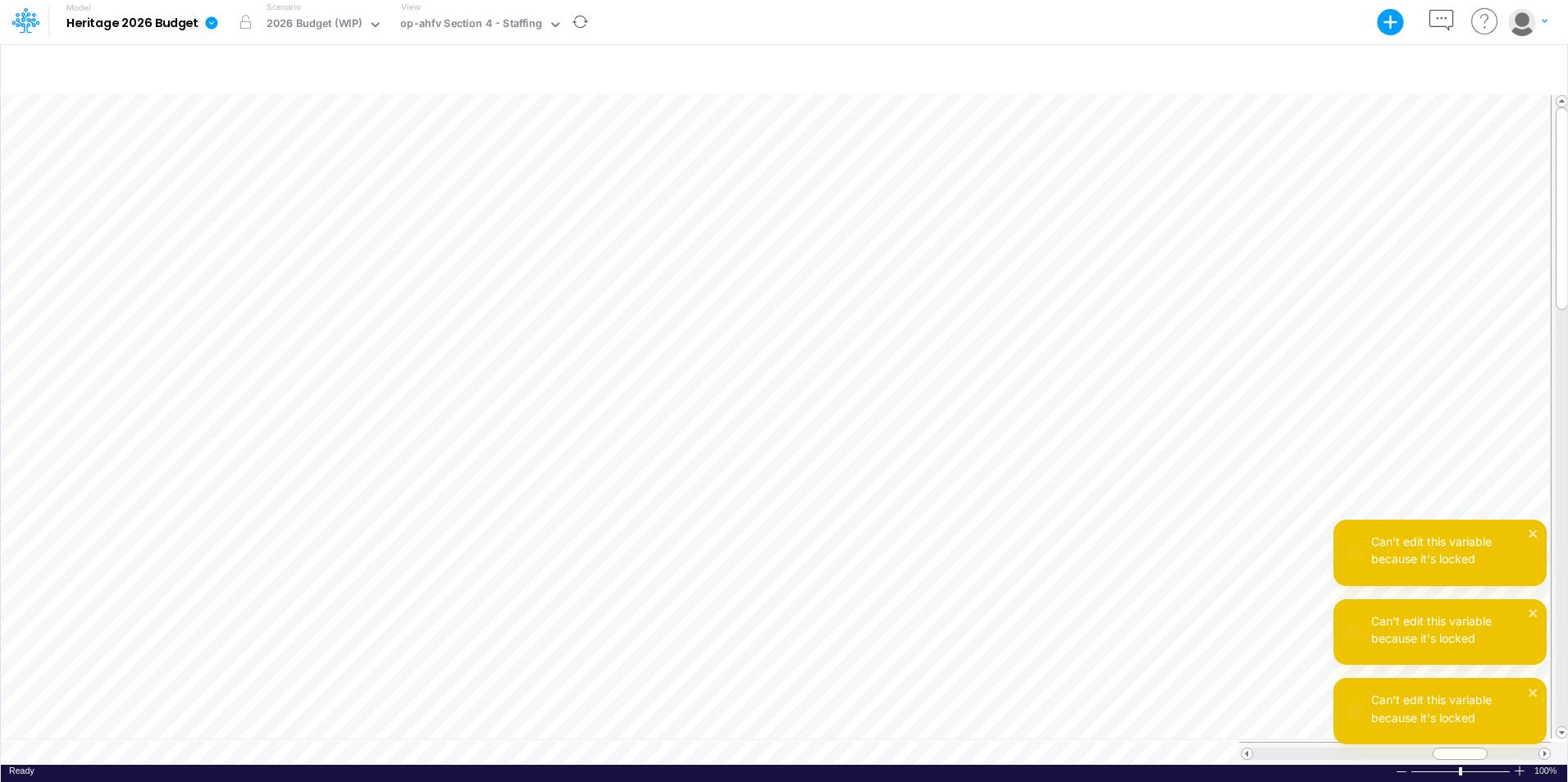
scroll to position [8, 1]
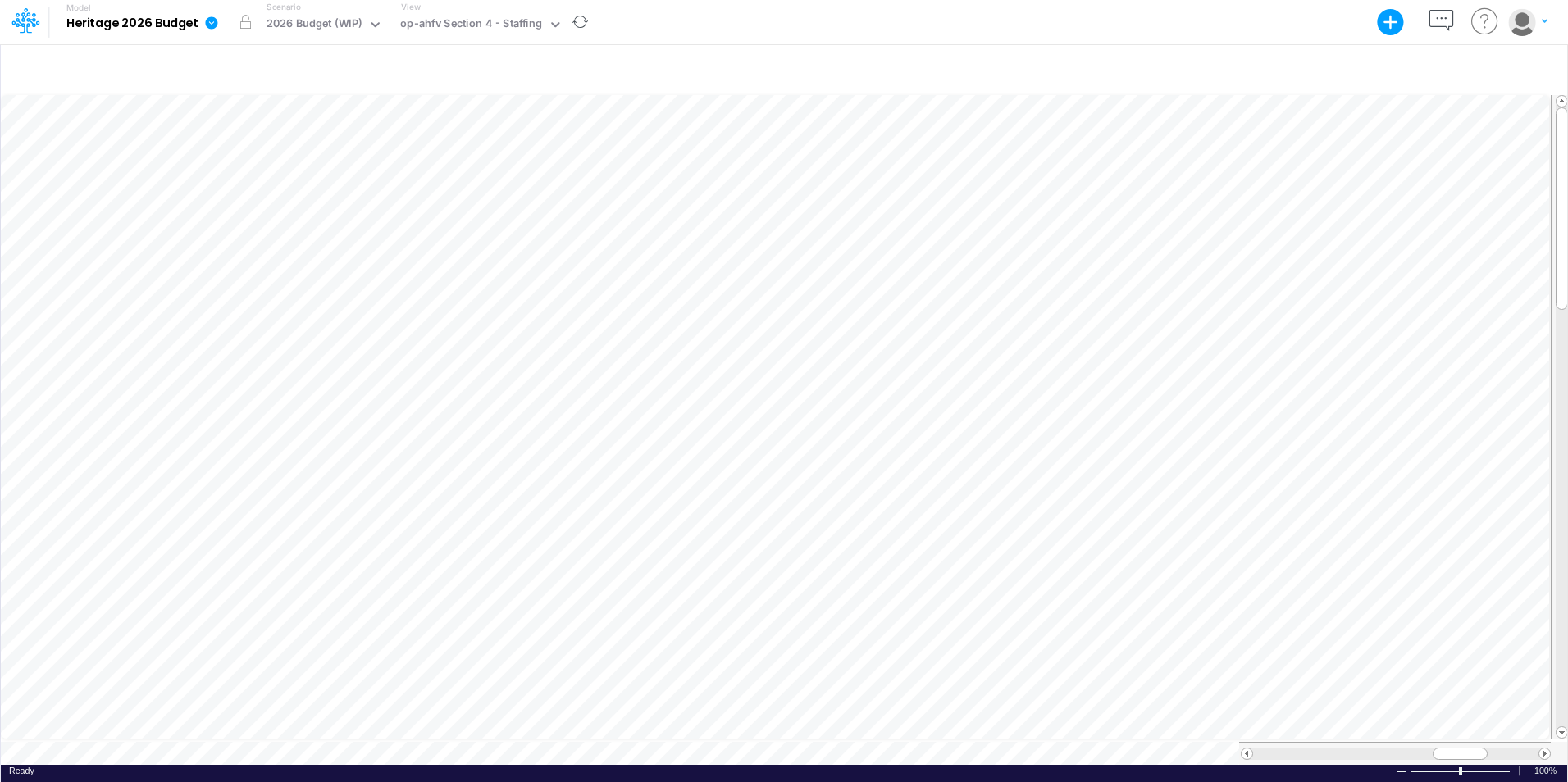
scroll to position [8, 1]
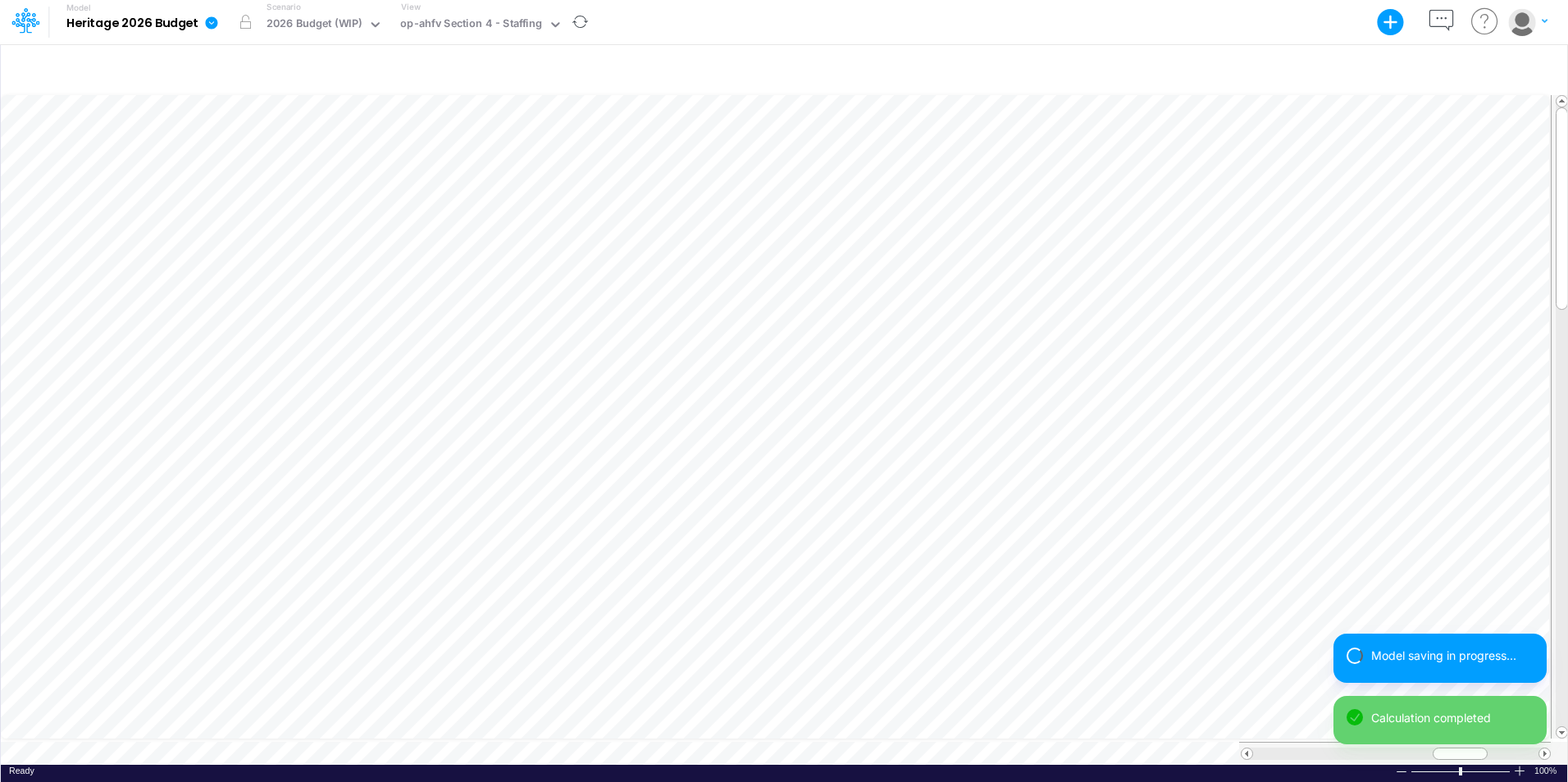
scroll to position [8, 1]
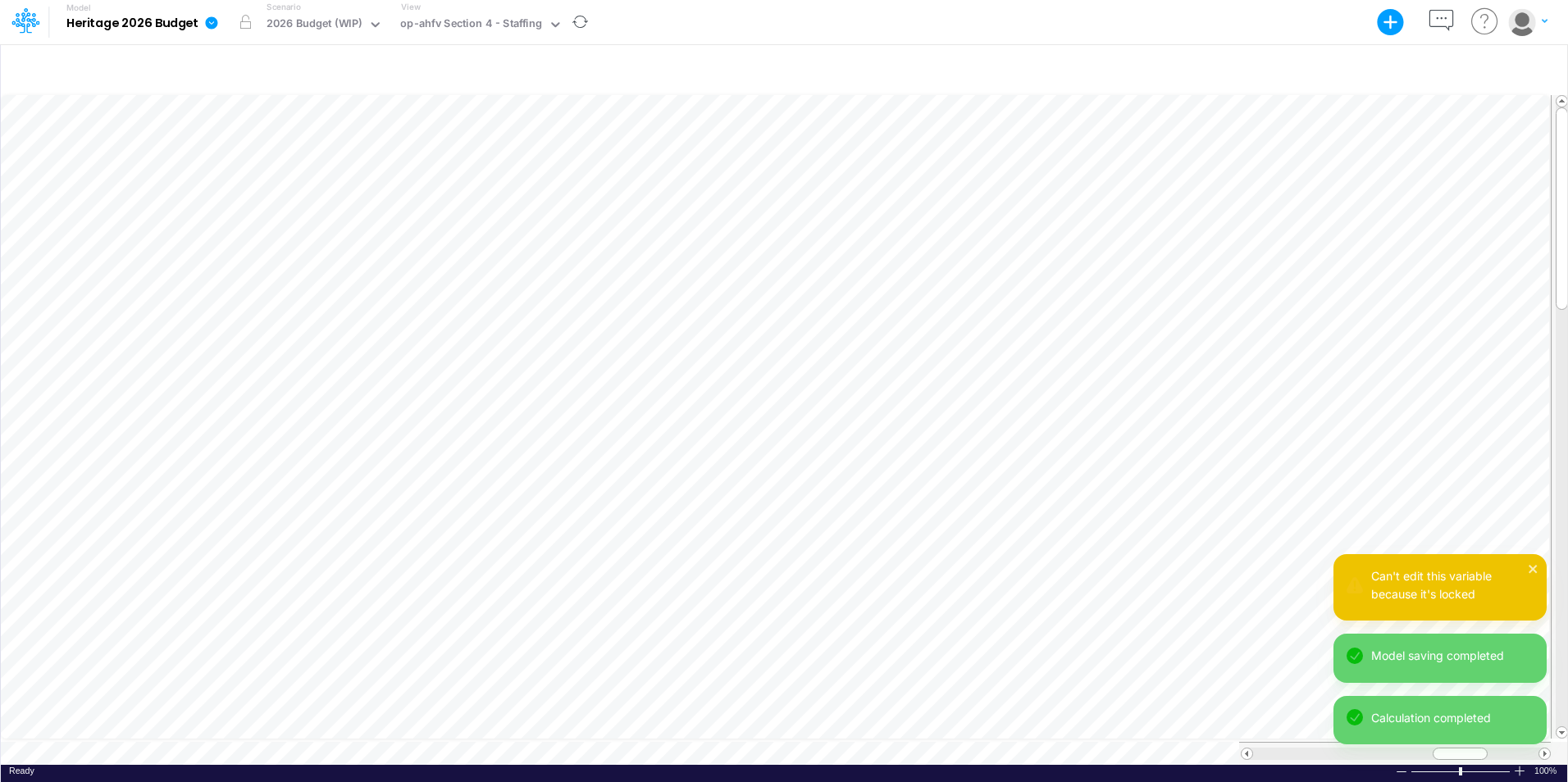
scroll to position [8, 7]
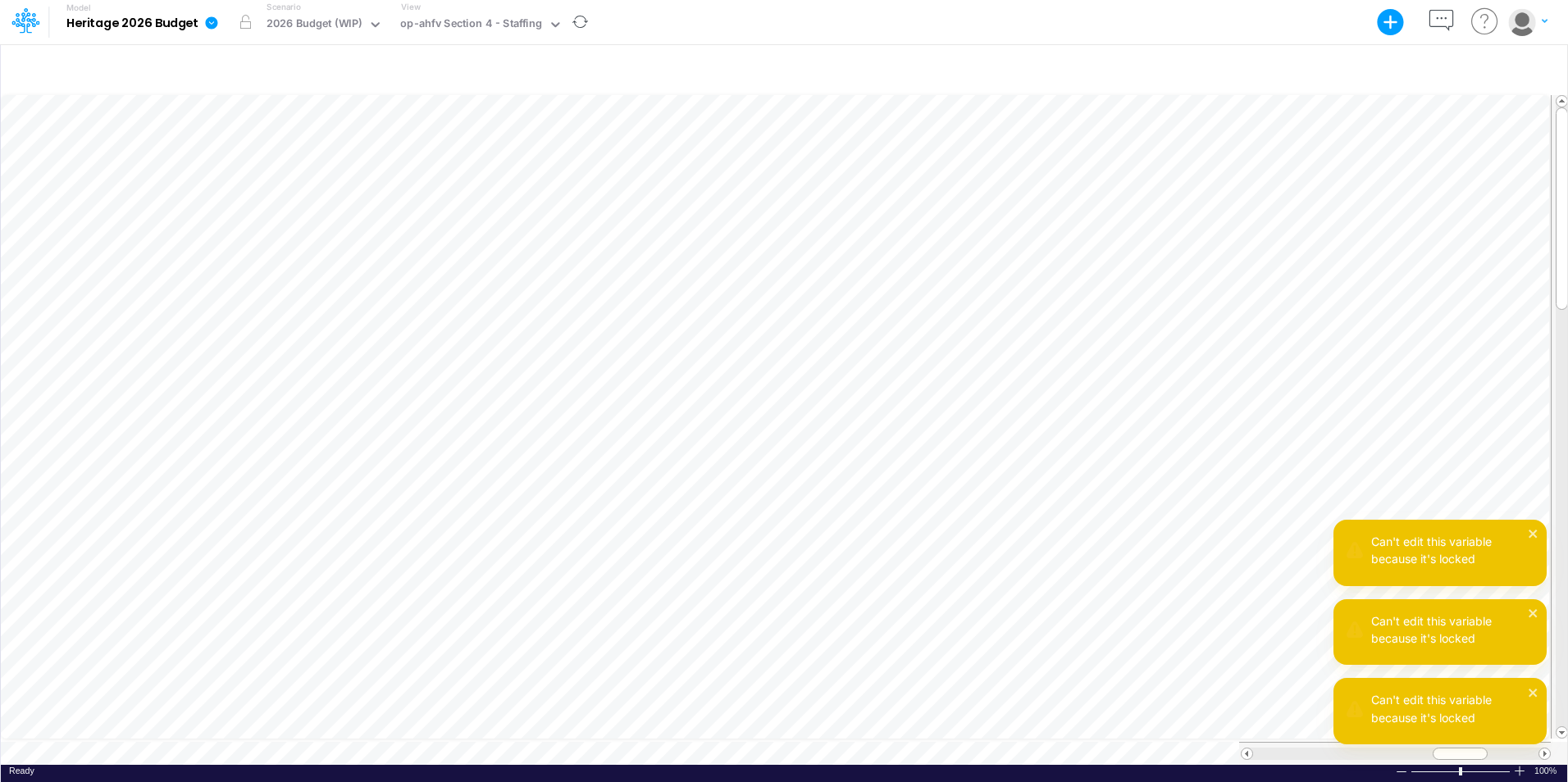
scroll to position [8, 7]
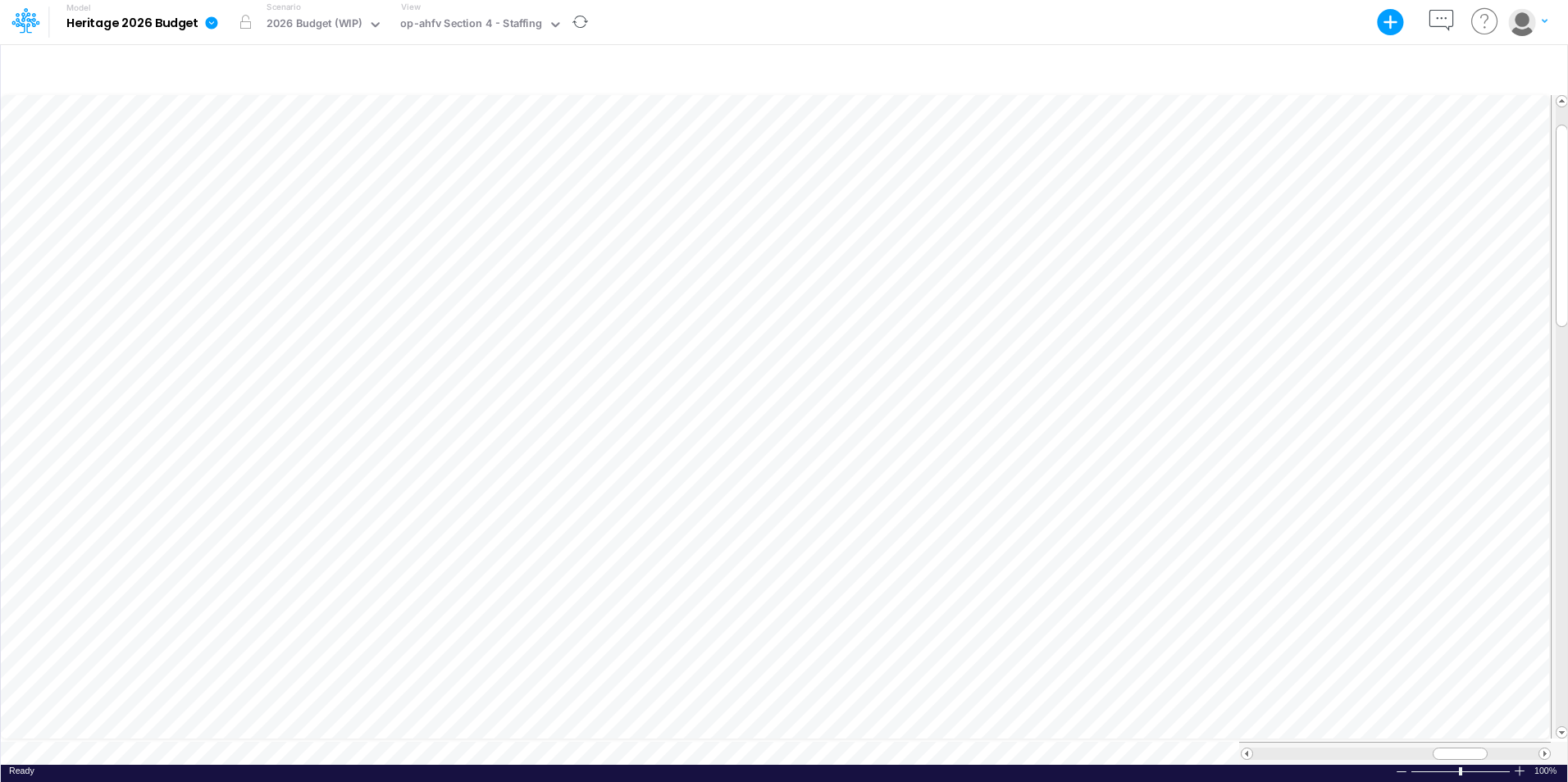
scroll to position [8, 1]
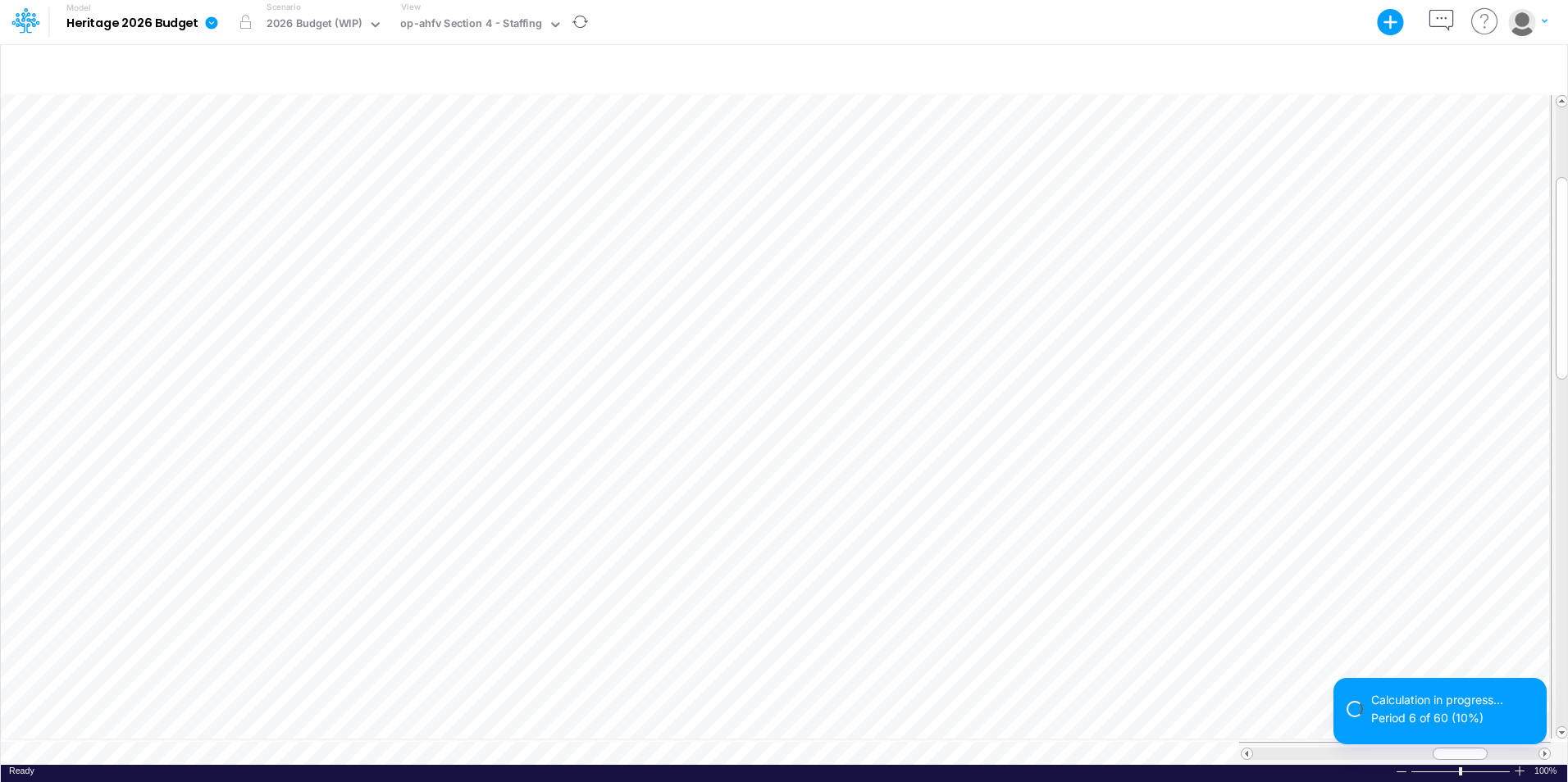
scroll to position [8, 1]
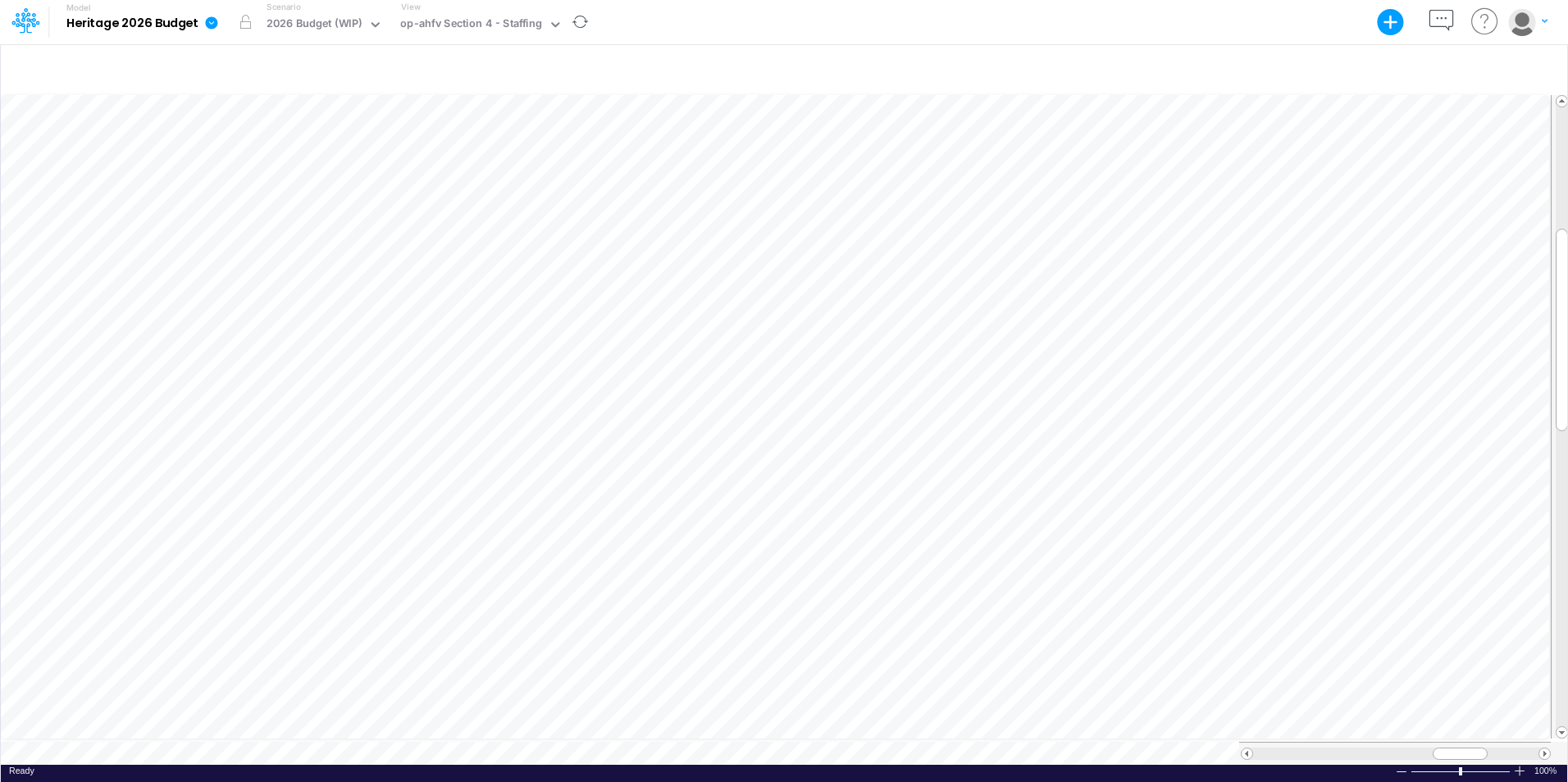
scroll to position [8, 1]
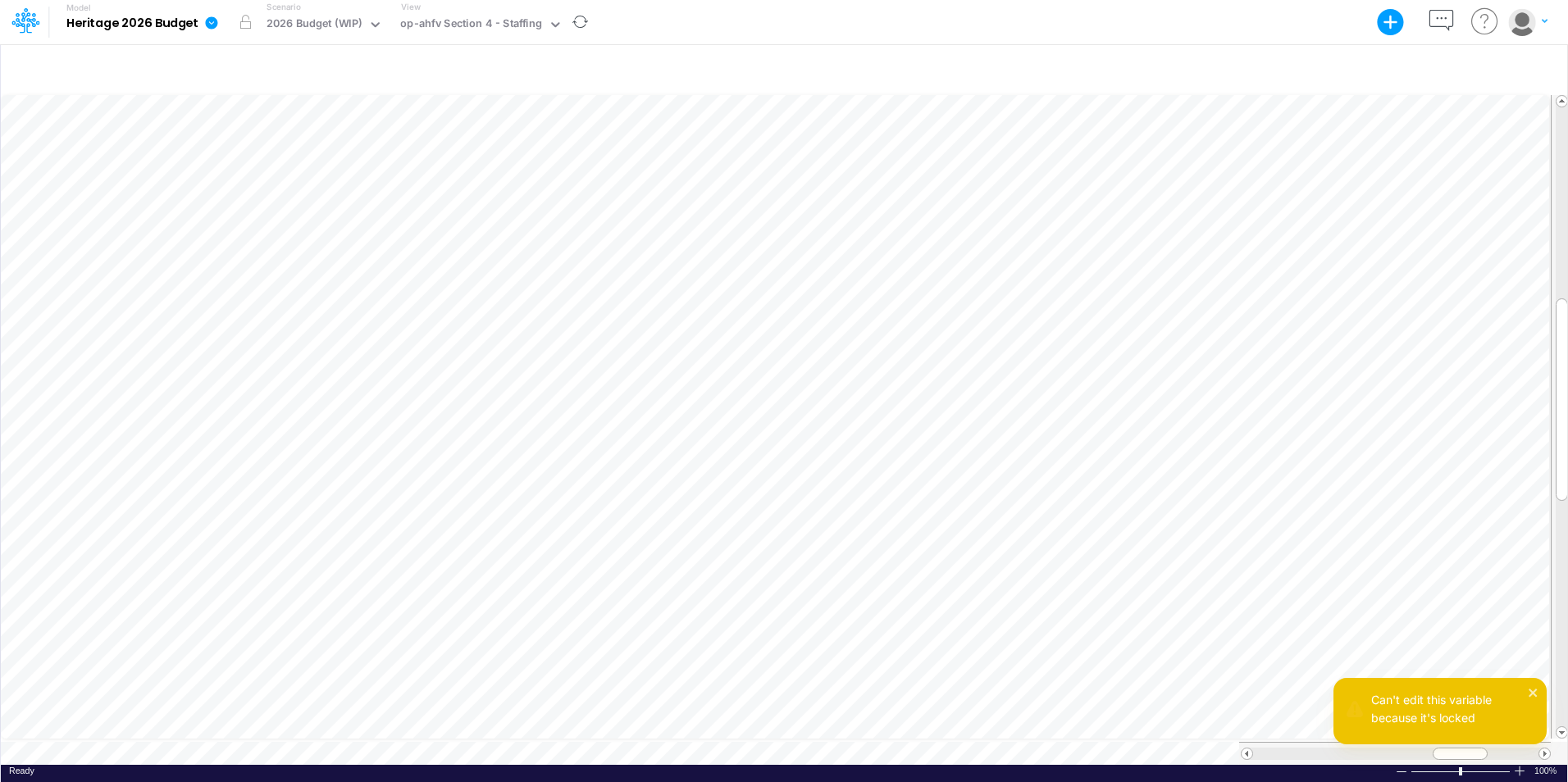
scroll to position [8, 7]
click at [1249, 748] on span at bounding box center [1247, 753] width 10 height 10
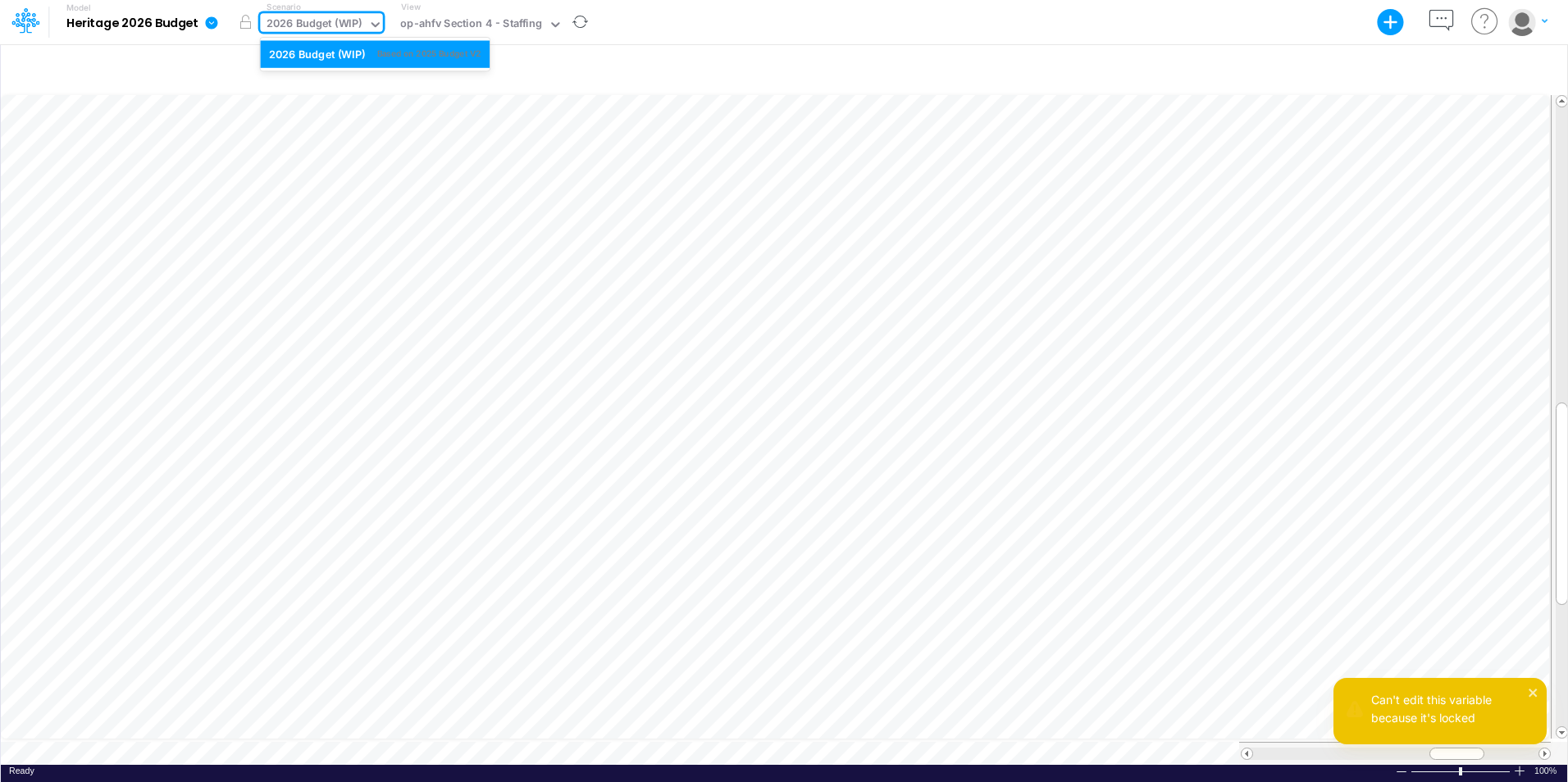
click at [278, 24] on div "2026 Budget (WIP)" at bounding box center [314, 25] width 96 height 19
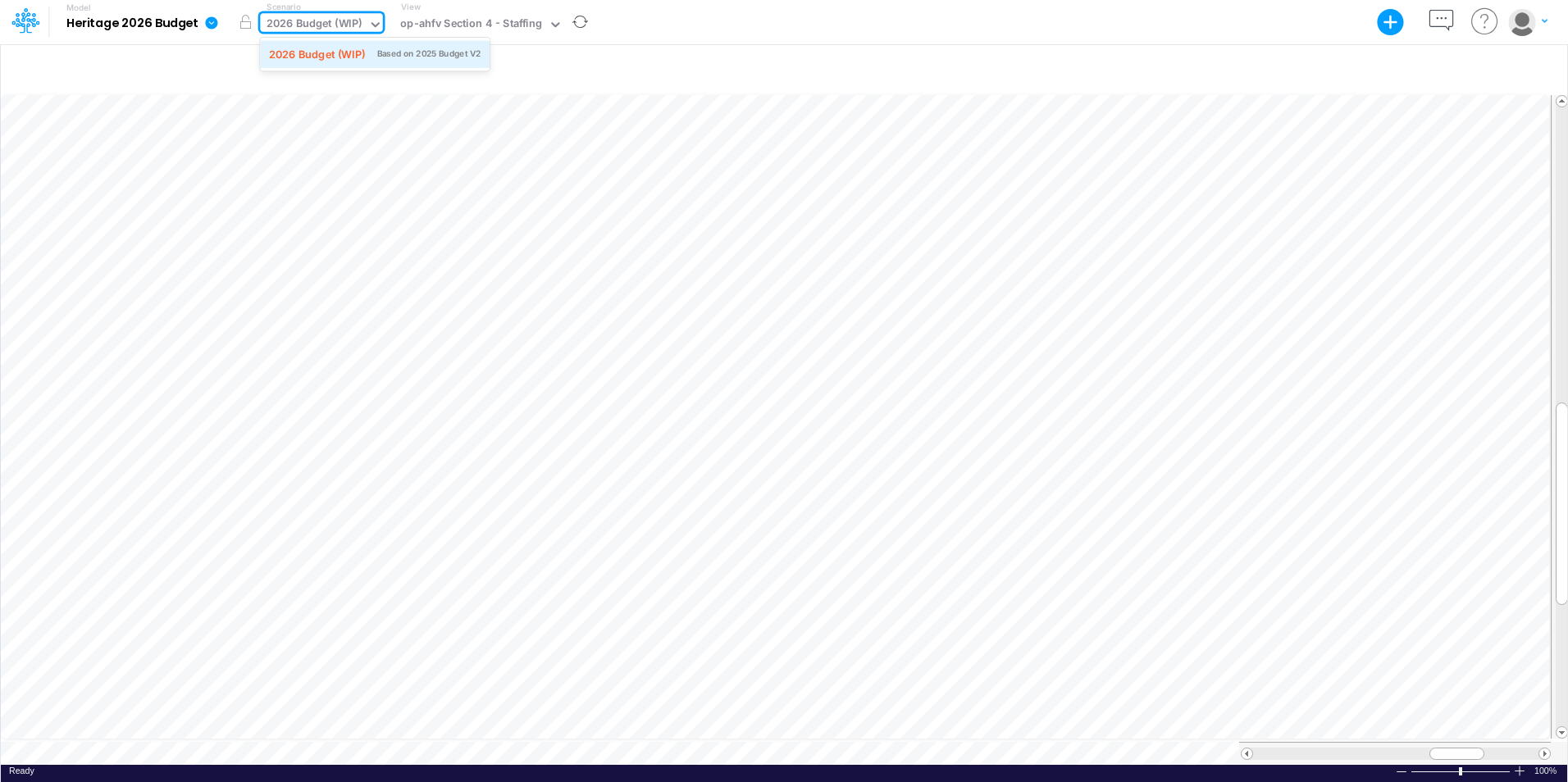
click at [398, 53] on div "Based on 2025 Budget V2" at bounding box center [429, 53] width 104 height 12
click at [484, 27] on div "op-ahfv Section 4 - Staffing" at bounding box center [471, 25] width 142 height 19
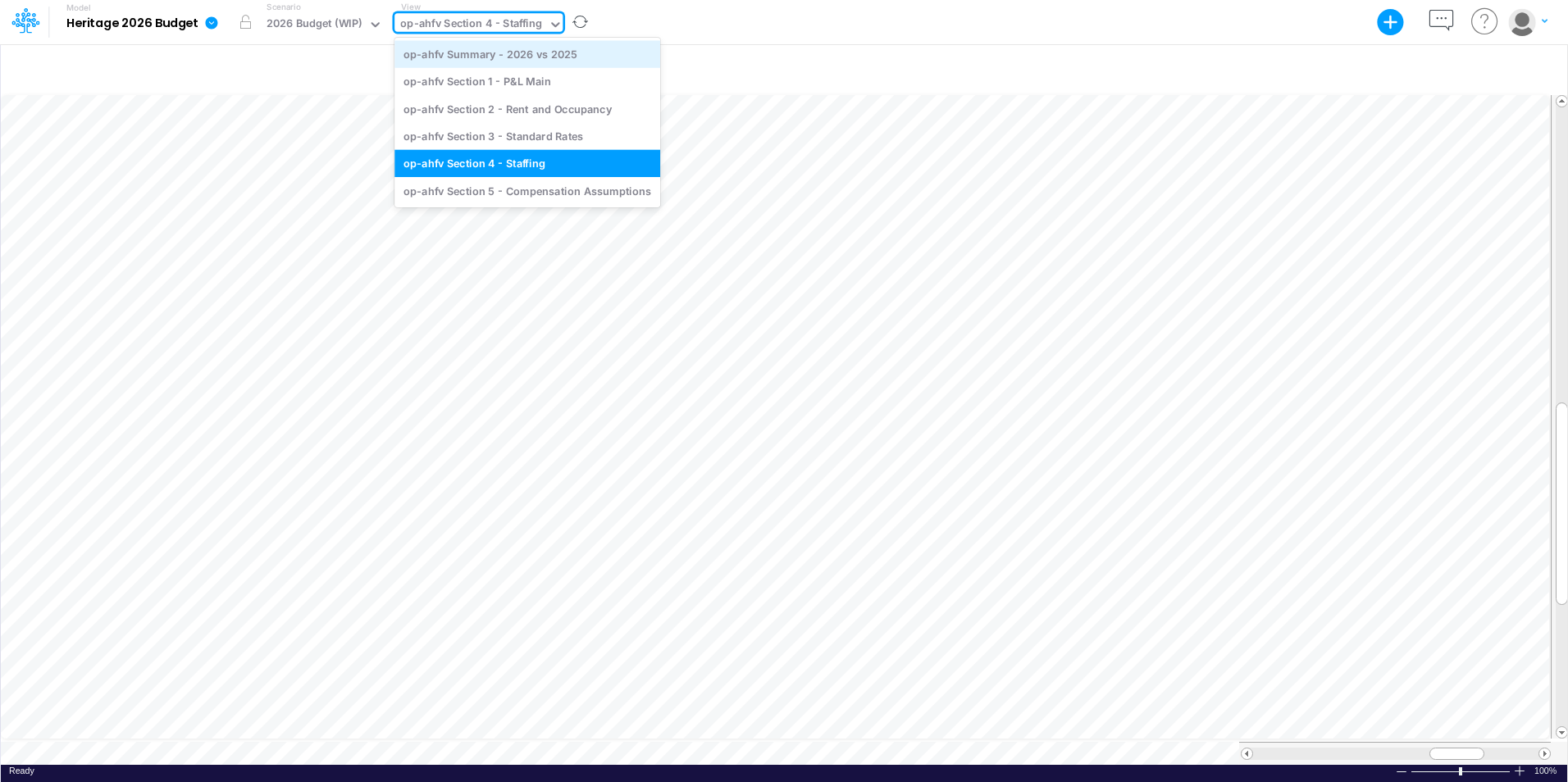
click at [488, 54] on div "op-ahfv Summary - 2026 vs 2025" at bounding box center [527, 53] width 265 height 27
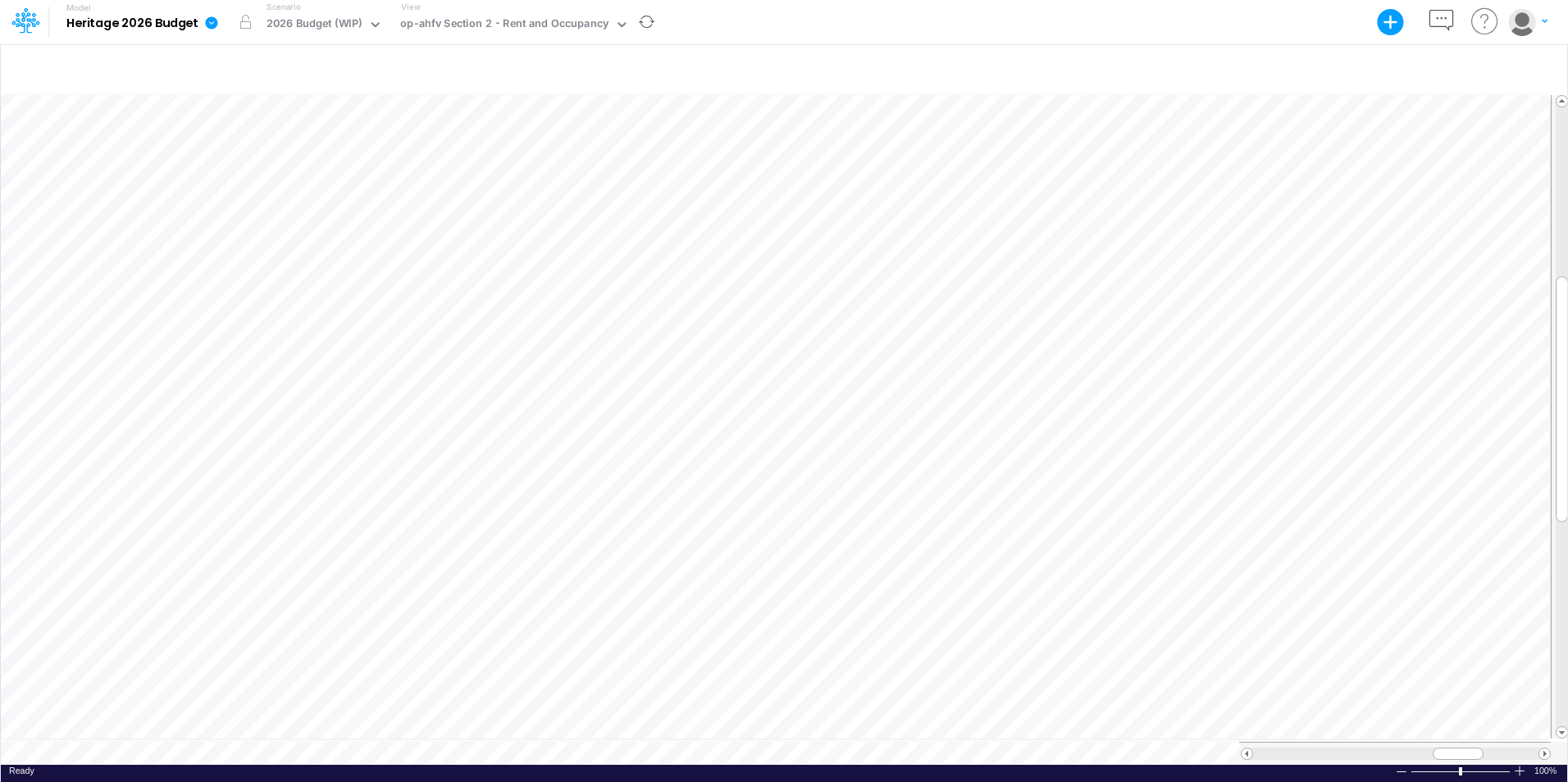
scroll to position [8, 1]
click at [586, 30] on icon at bounding box center [588, 24] width 15 height 15
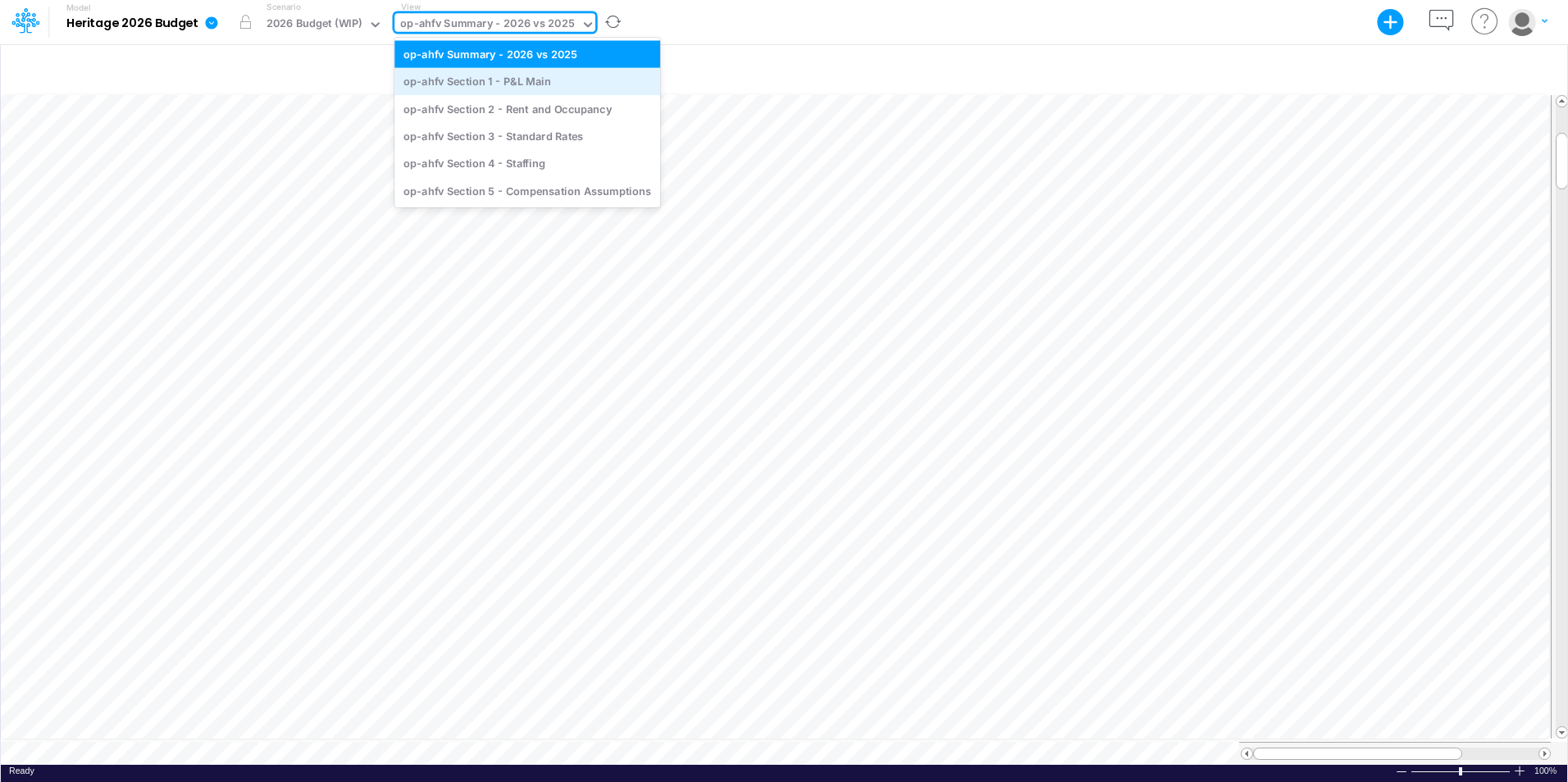
click at [541, 85] on div "op-ahfv Section 1 - P&L Main" at bounding box center [527, 81] width 265 height 27
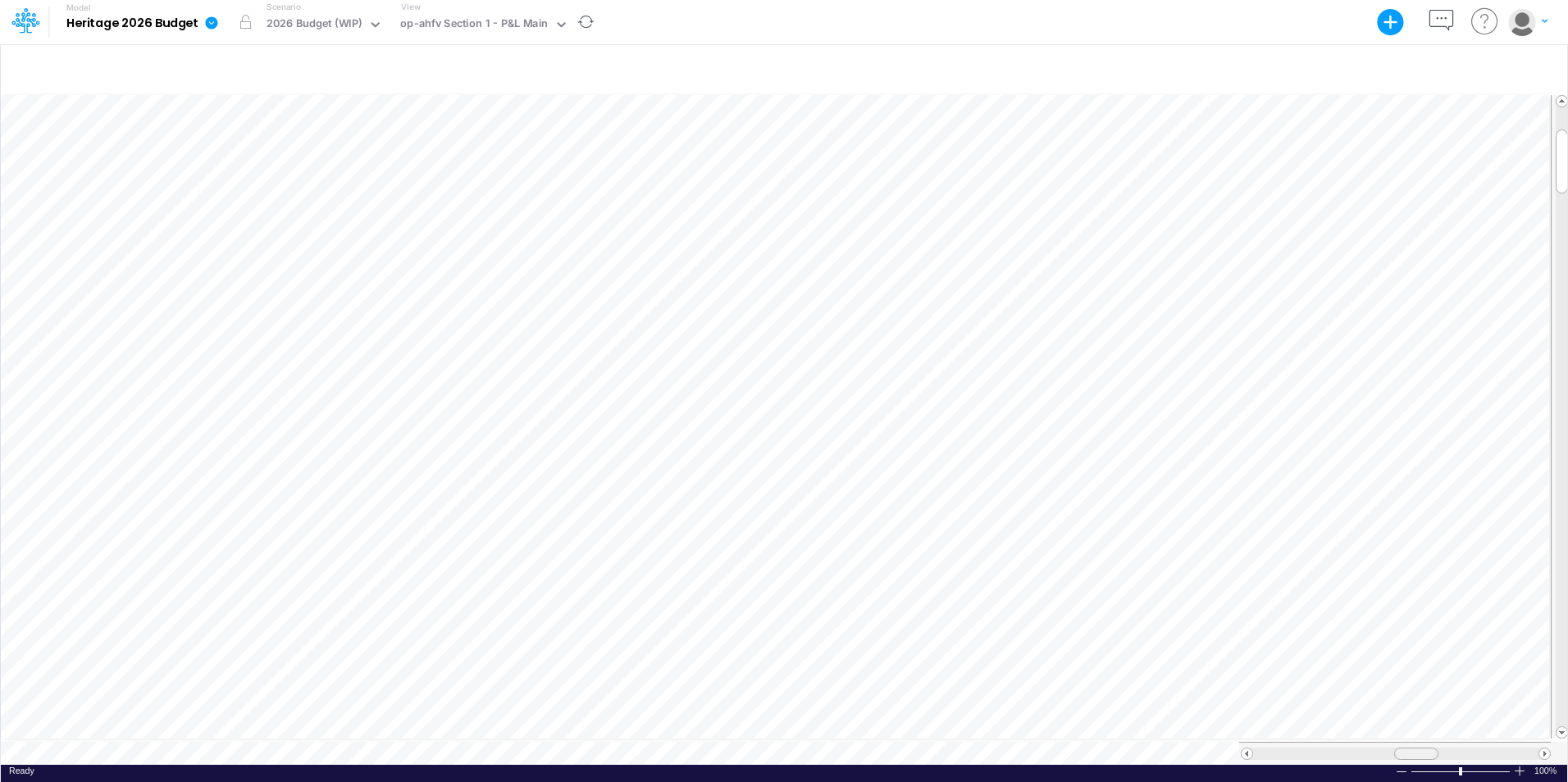
scroll to position [8, 0]
drag, startPoint x: 1433, startPoint y: 746, endPoint x: 1467, endPoint y: 746, distance: 34.0
click at [1467, 747] on div at bounding box center [1450, 753] width 44 height 12
